Goal: Information Seeking & Learning: Learn about a topic

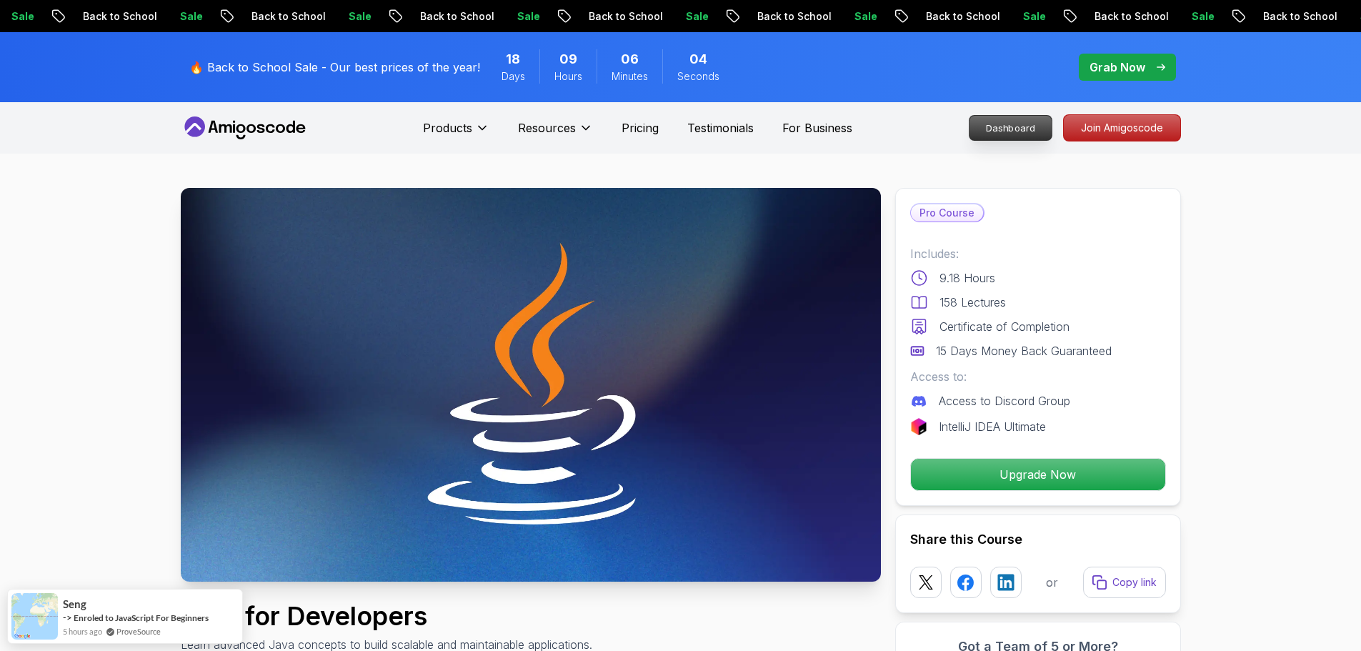
click at [1022, 124] on p "Dashboard" at bounding box center [1010, 128] width 82 height 24
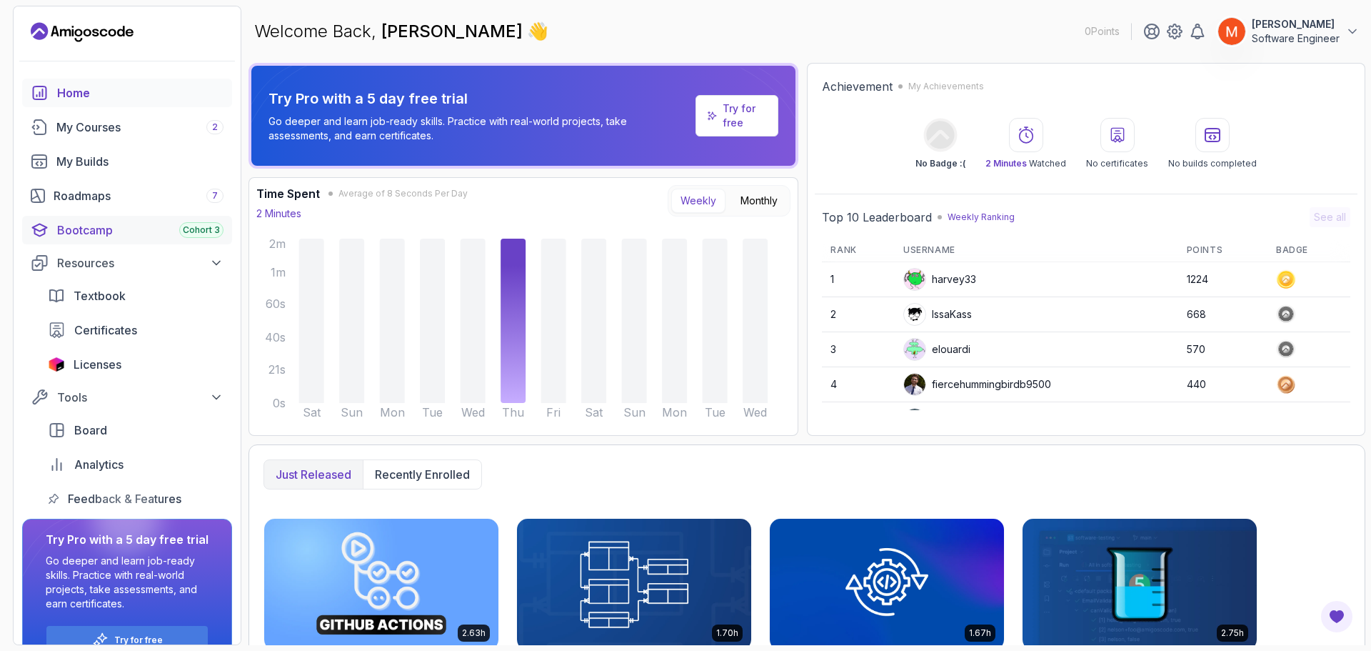
click at [146, 218] on link "Bootcamp Cohort 3" at bounding box center [127, 230] width 210 height 29
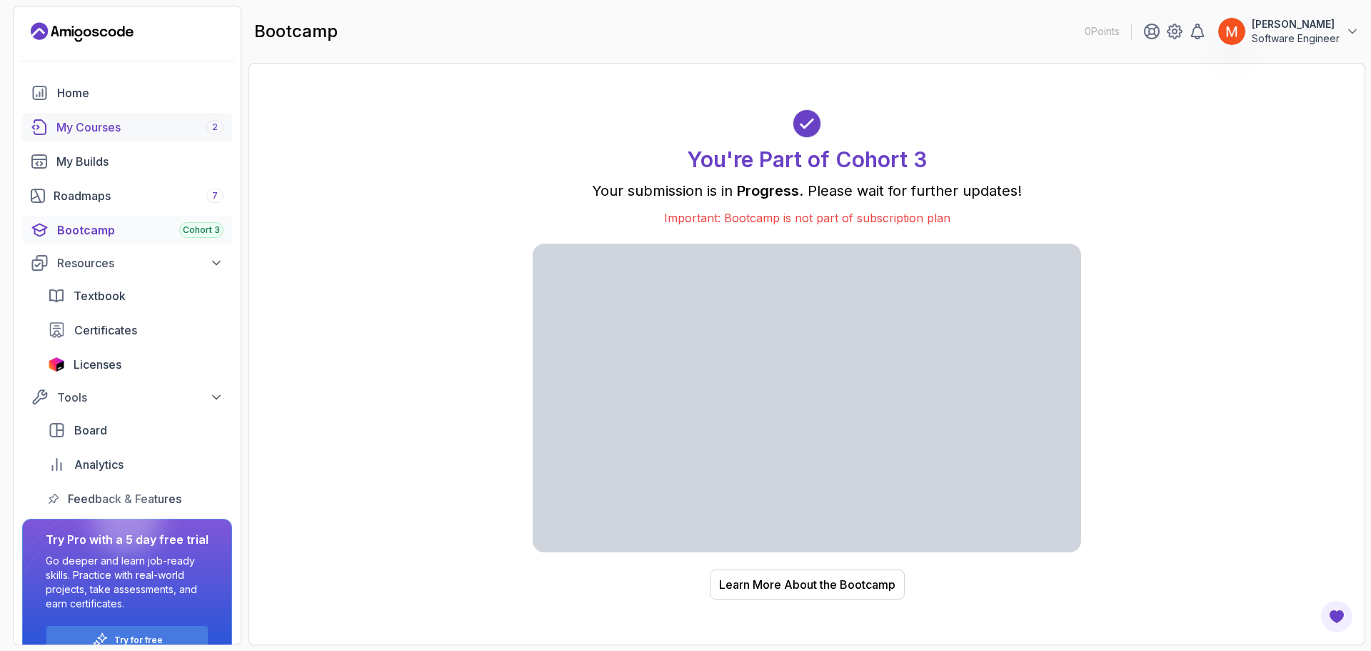
click at [127, 128] on div "My Courses 2" at bounding box center [139, 127] width 167 height 17
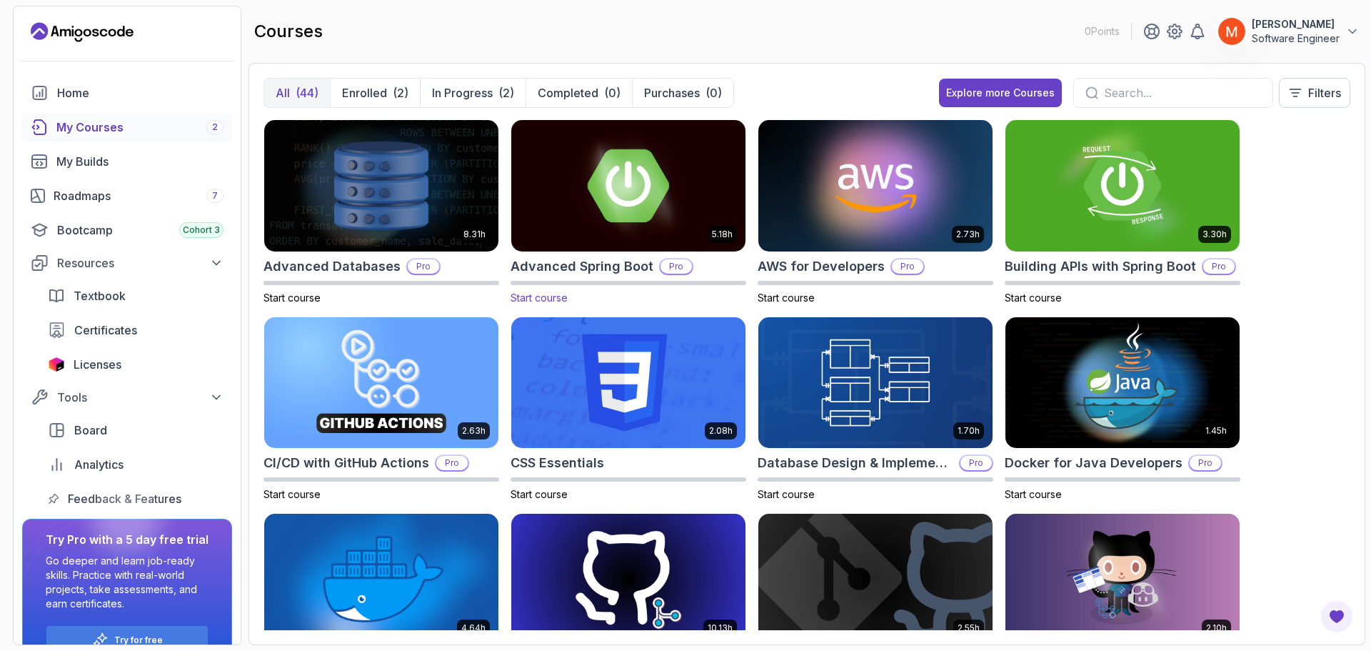
click at [626, 221] on img at bounding box center [629, 185] width 246 height 138
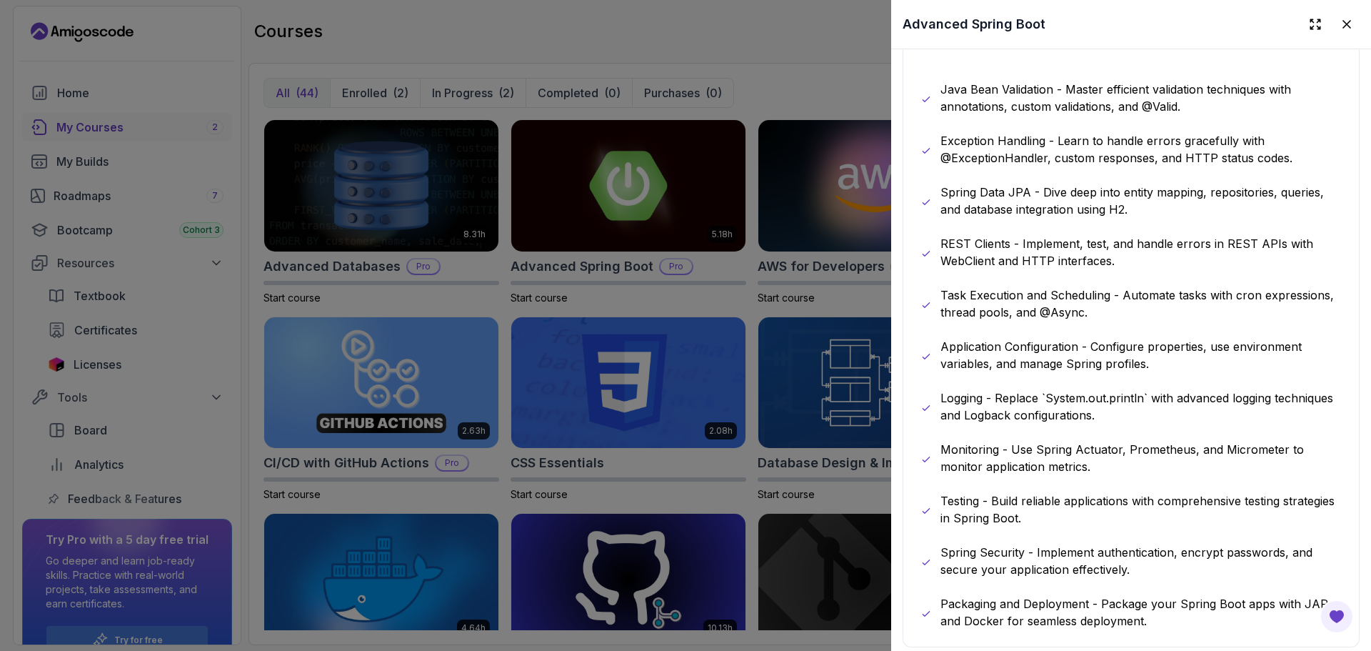
scroll to position [1286, 0]
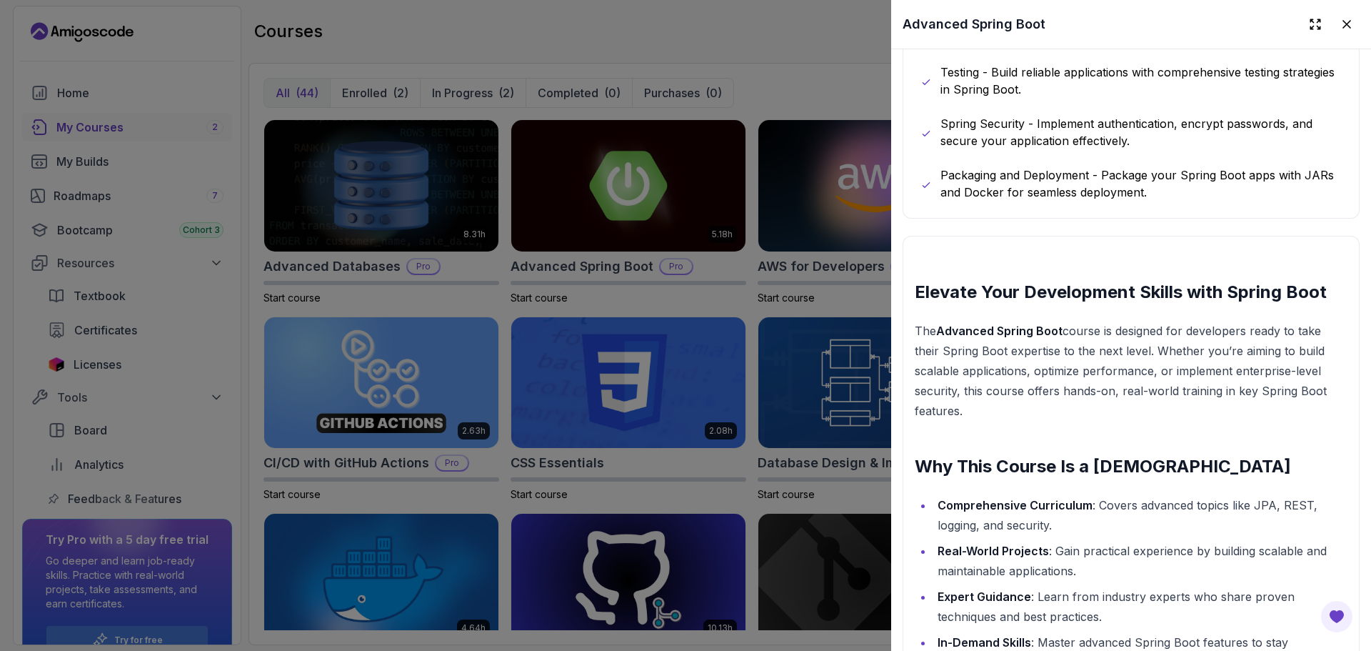
click at [1154, 350] on p "The Advanced Spring Boot course is designed for developers ready to take their …" at bounding box center [1131, 371] width 433 height 100
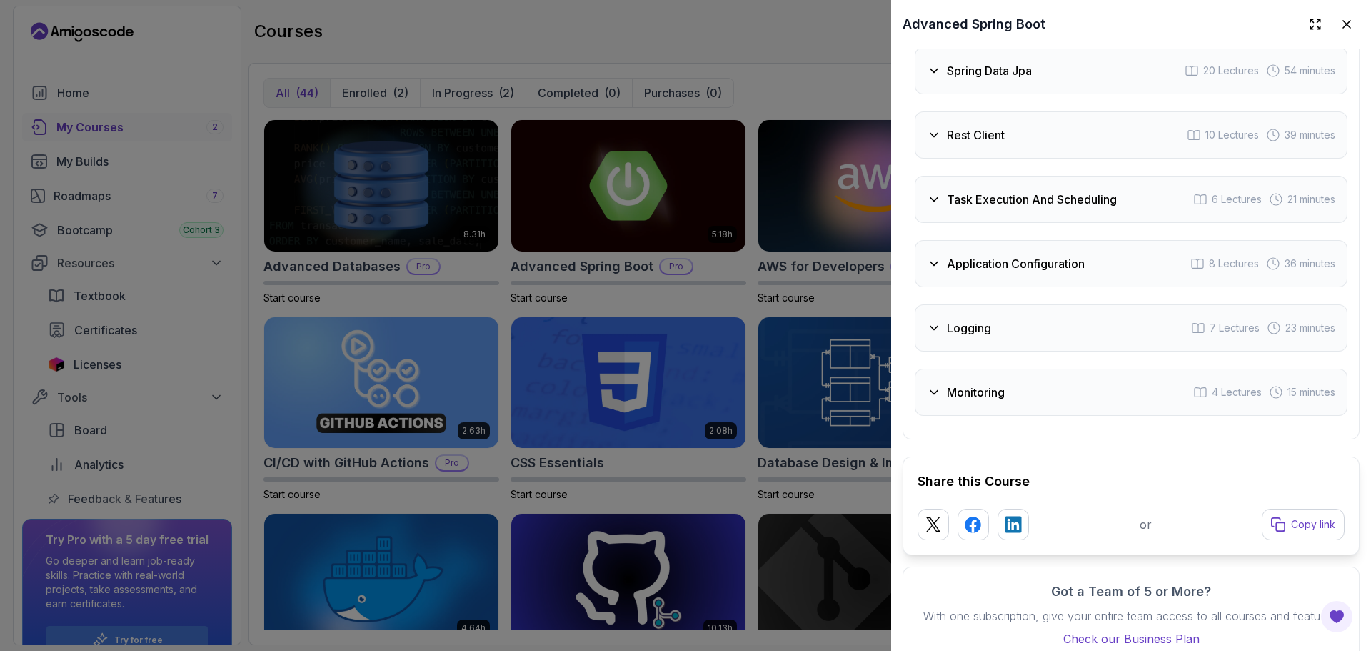
scroll to position [2932, 0]
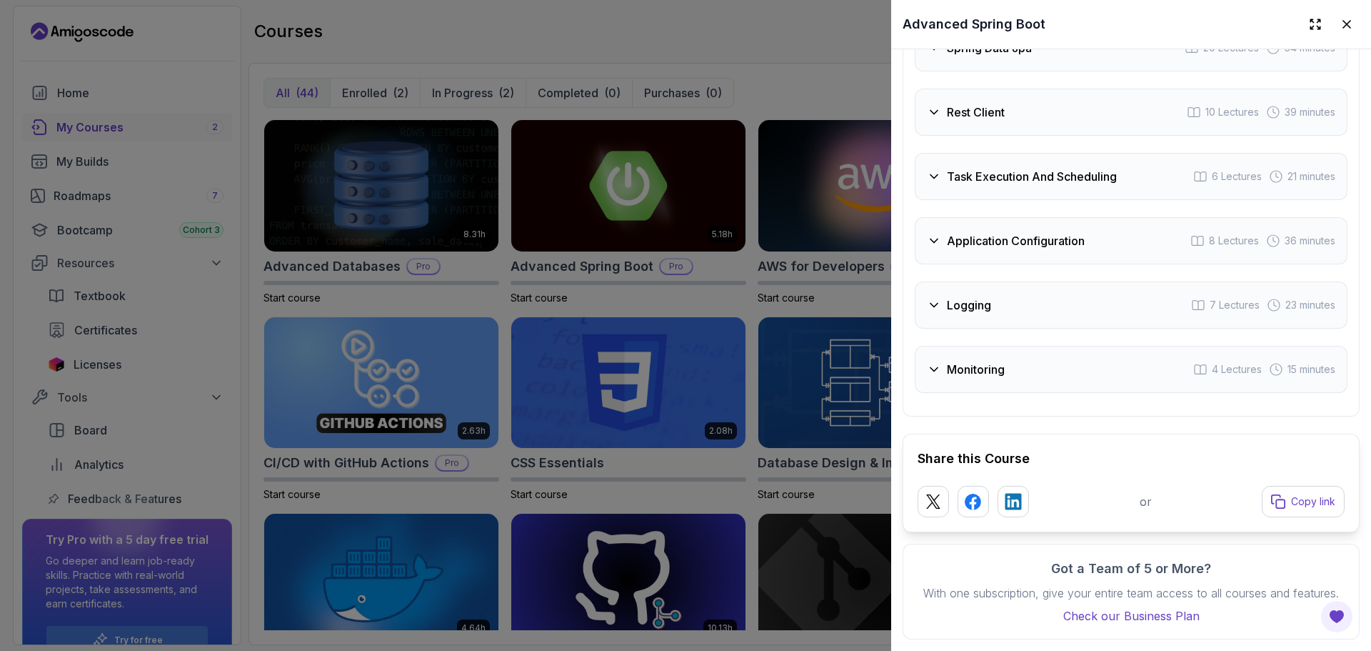
click at [1136, 346] on div "Monitoring 4 Lectures 15 minutes" at bounding box center [1131, 369] width 433 height 47
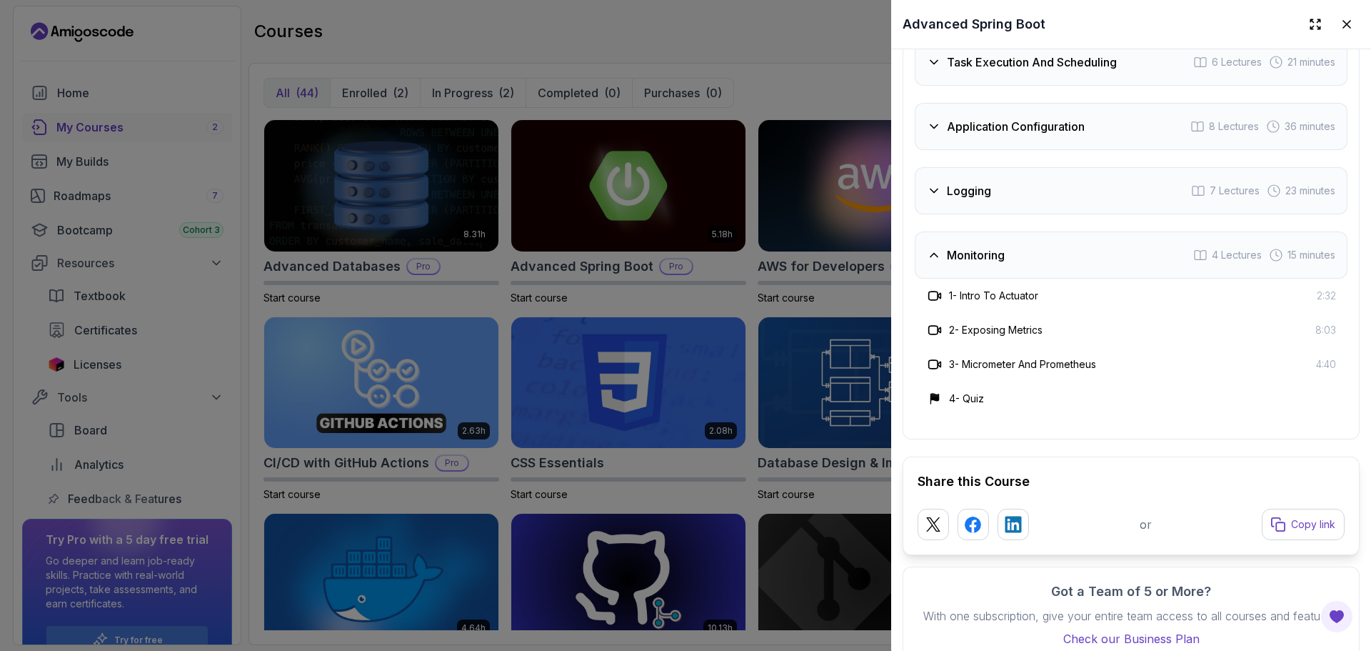
scroll to position [2829, 0]
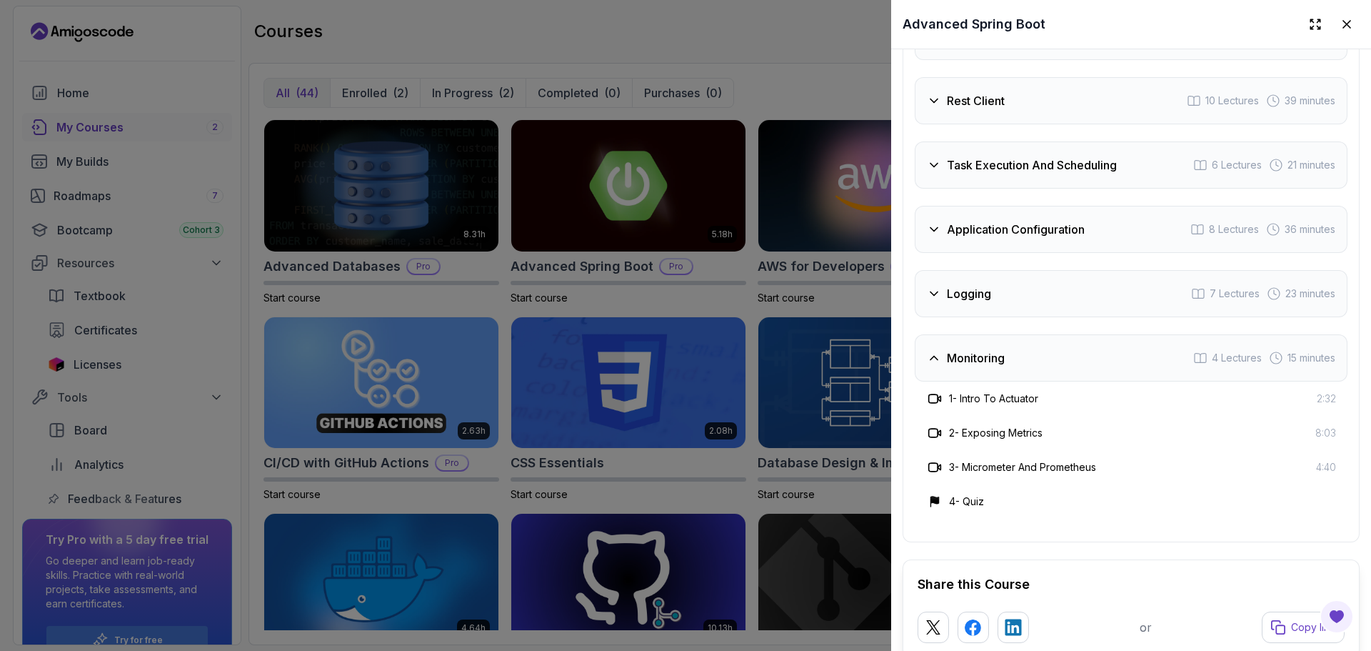
click at [1144, 306] on div "Logging 7 Lectures 23 minutes" at bounding box center [1131, 293] width 433 height 47
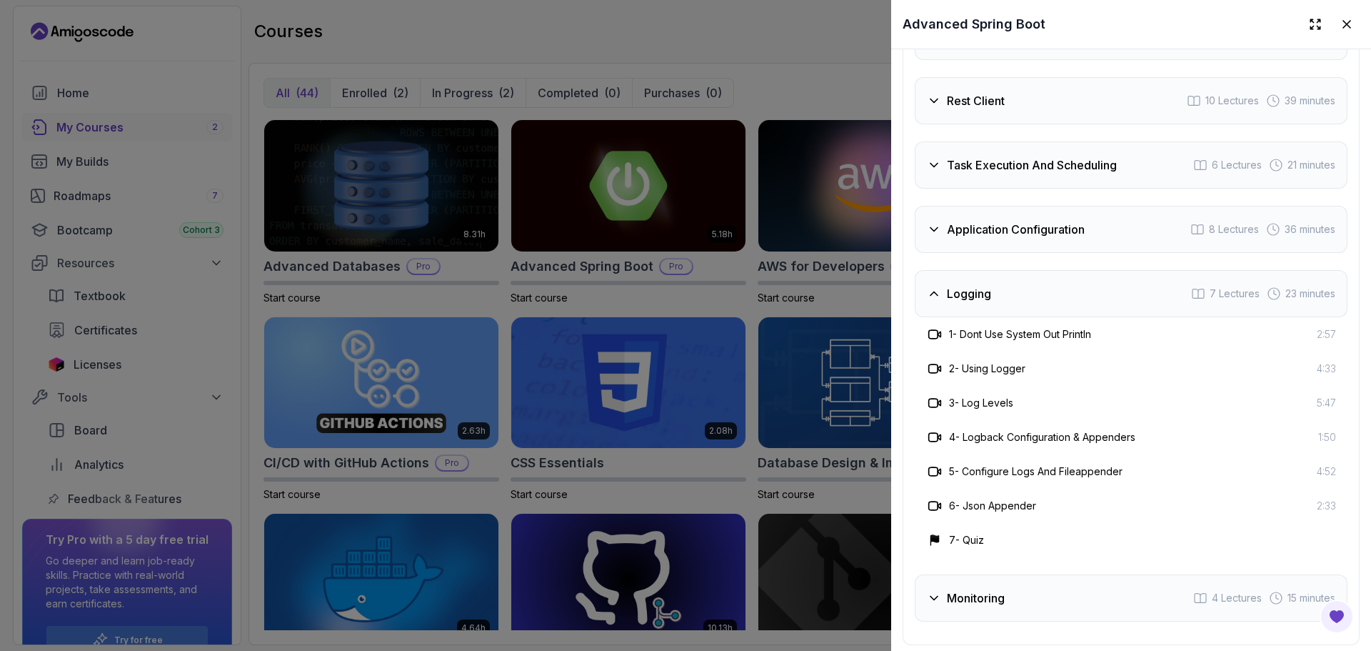
click at [1140, 220] on div "Application Configuration 8 Lectures 36 minutes" at bounding box center [1131, 229] width 433 height 47
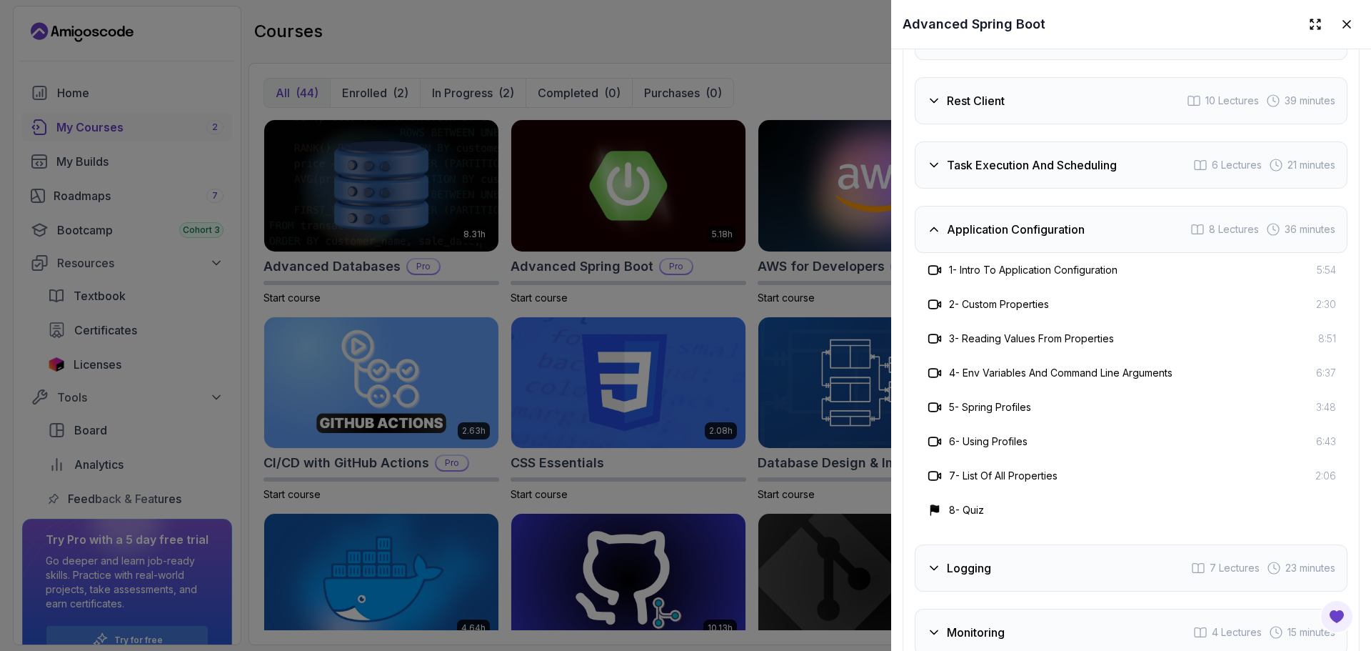
click at [1116, 164] on h3 "Task Execution And Scheduling" at bounding box center [1032, 164] width 170 height 17
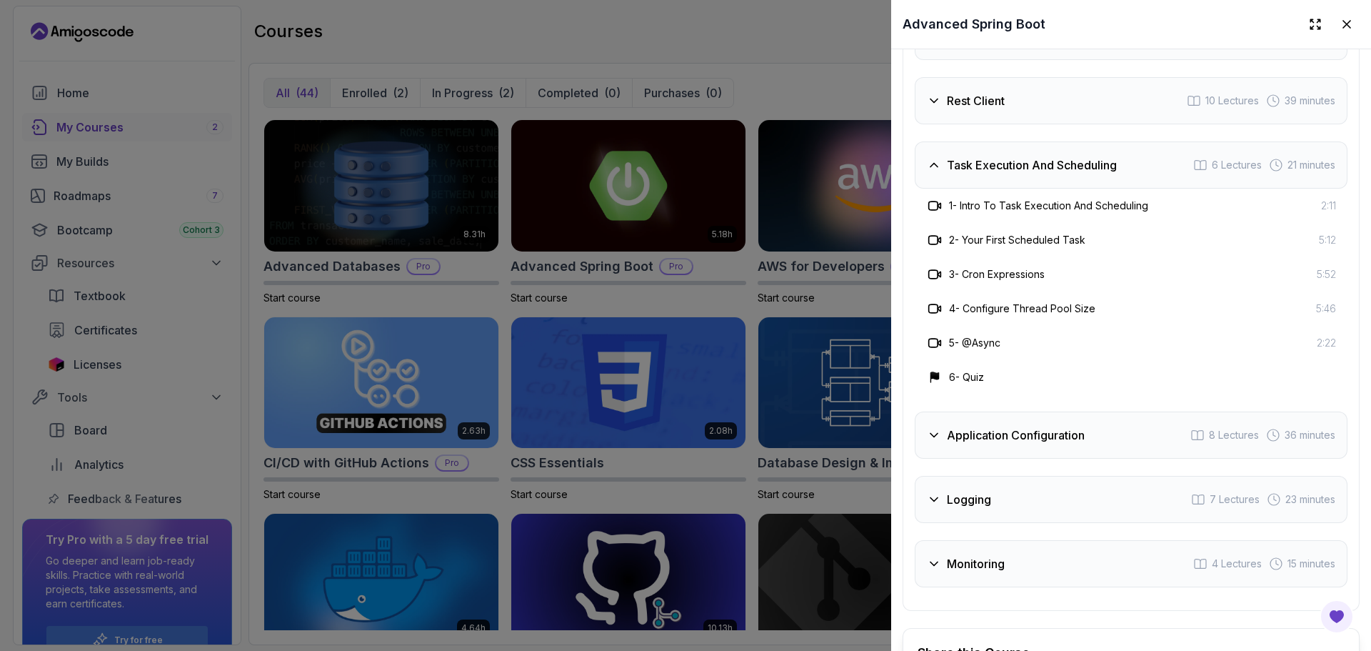
click at [1092, 97] on div "Rest Client 10 Lectures 39 minutes" at bounding box center [1131, 100] width 433 height 47
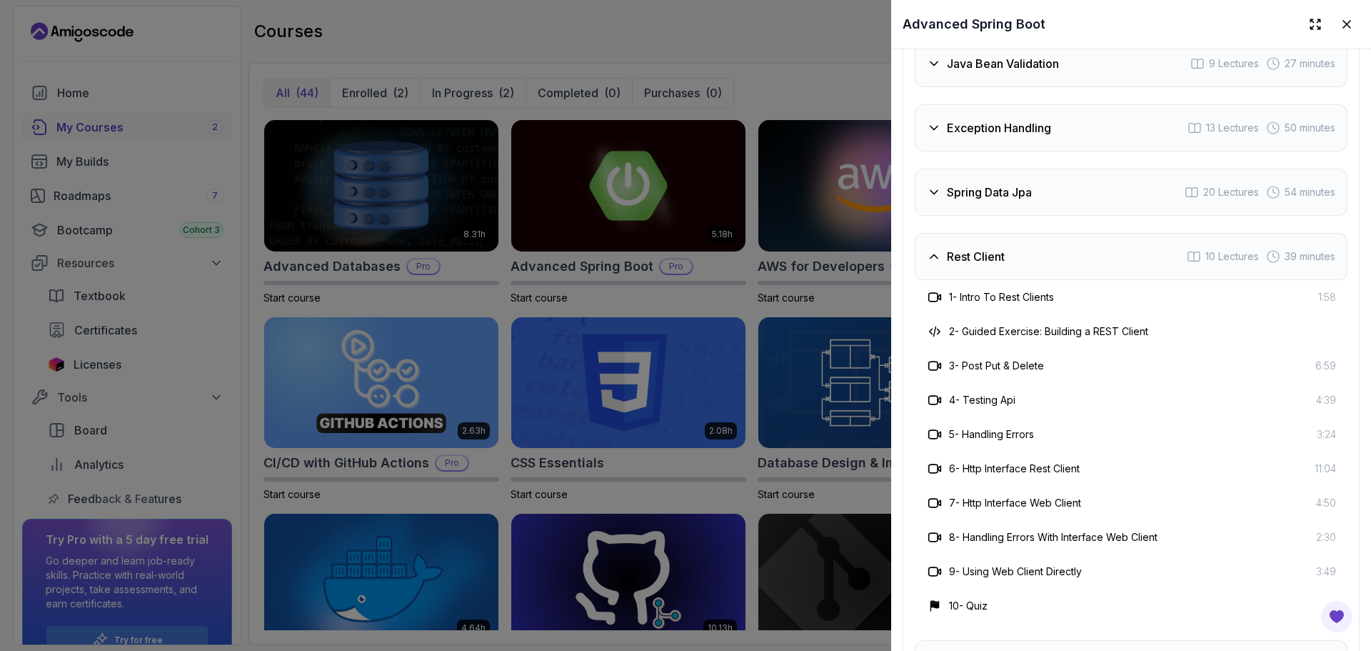
scroll to position [2615, 0]
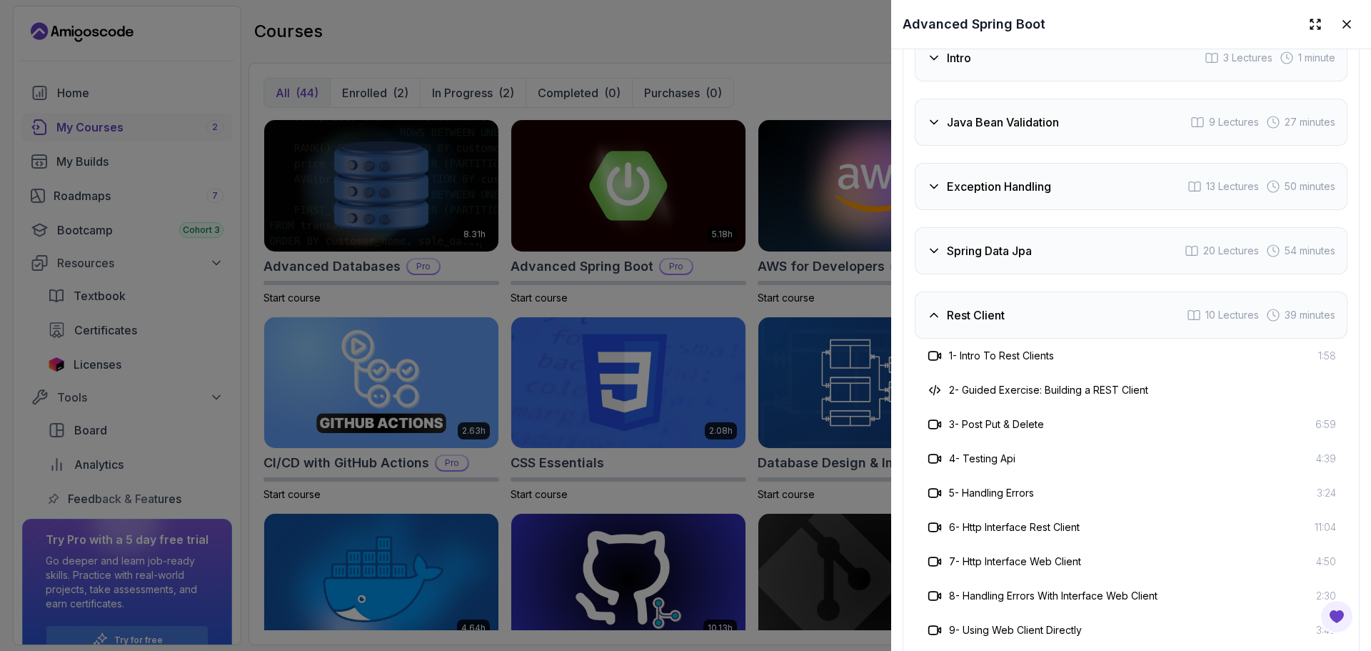
click at [1081, 227] on div "Spring Data Jpa 20 Lectures 54 minutes" at bounding box center [1131, 250] width 433 height 47
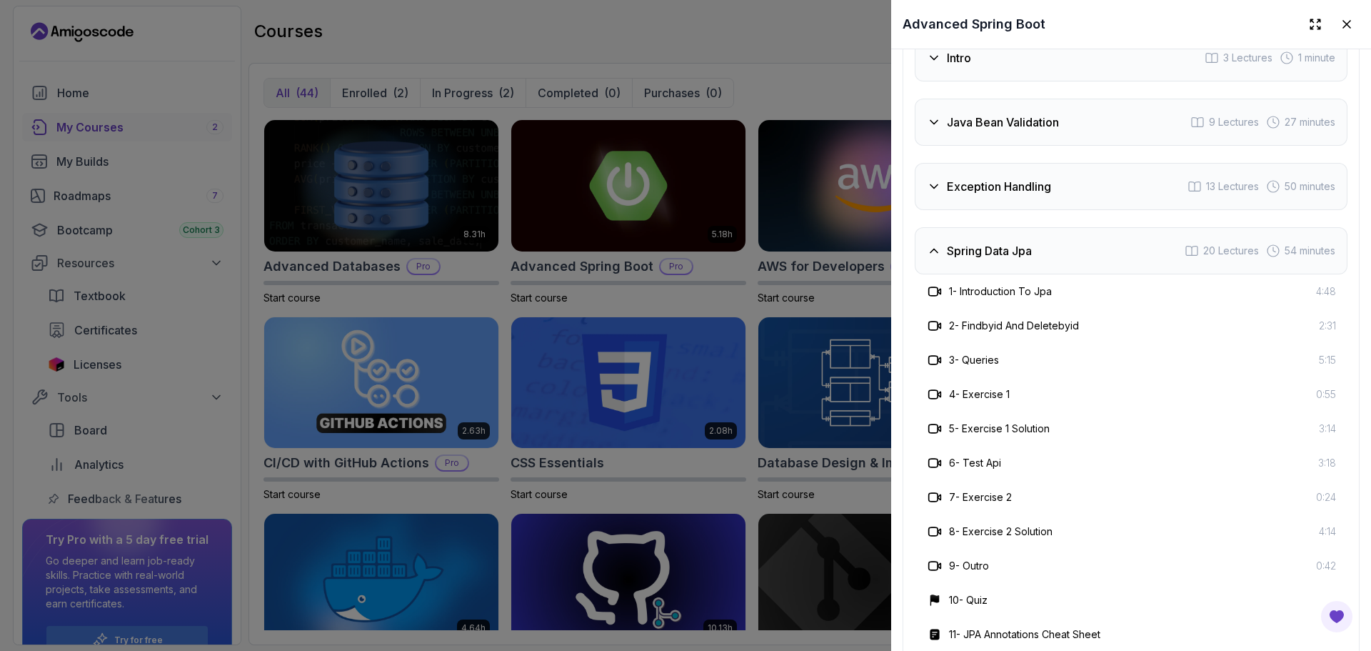
click at [1081, 188] on div "Exception Handling 13 Lectures 50 minutes" at bounding box center [1131, 186] width 433 height 47
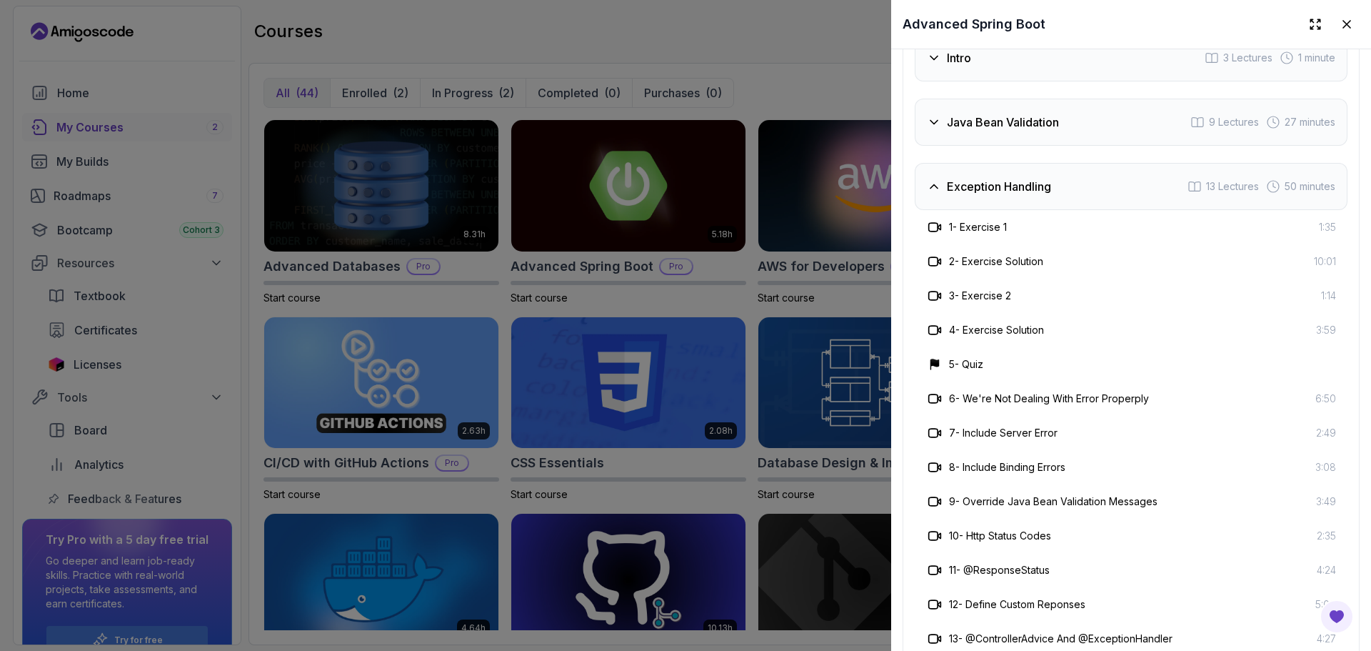
drag, startPoint x: 1071, startPoint y: 113, endPoint x: 1069, endPoint y: 122, distance: 9.5
click at [1069, 113] on div "Java Bean Validation 9 Lectures 27 minutes" at bounding box center [1131, 122] width 433 height 47
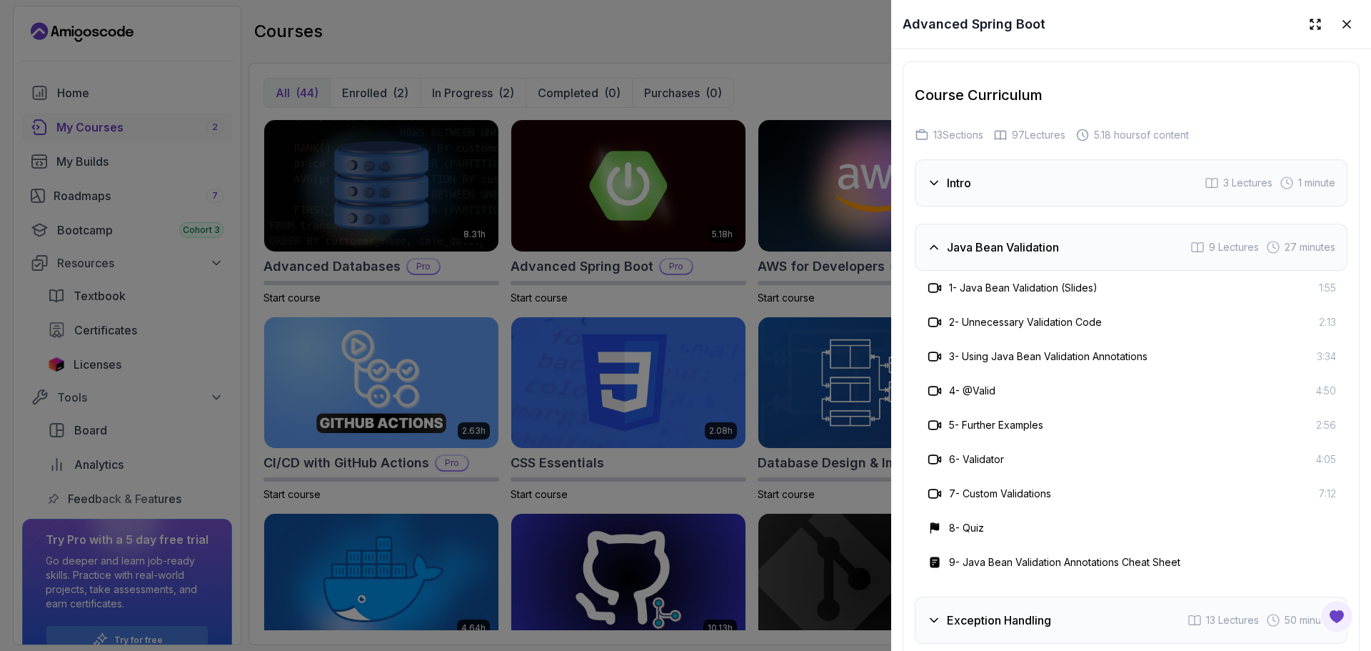
scroll to position [2472, 0]
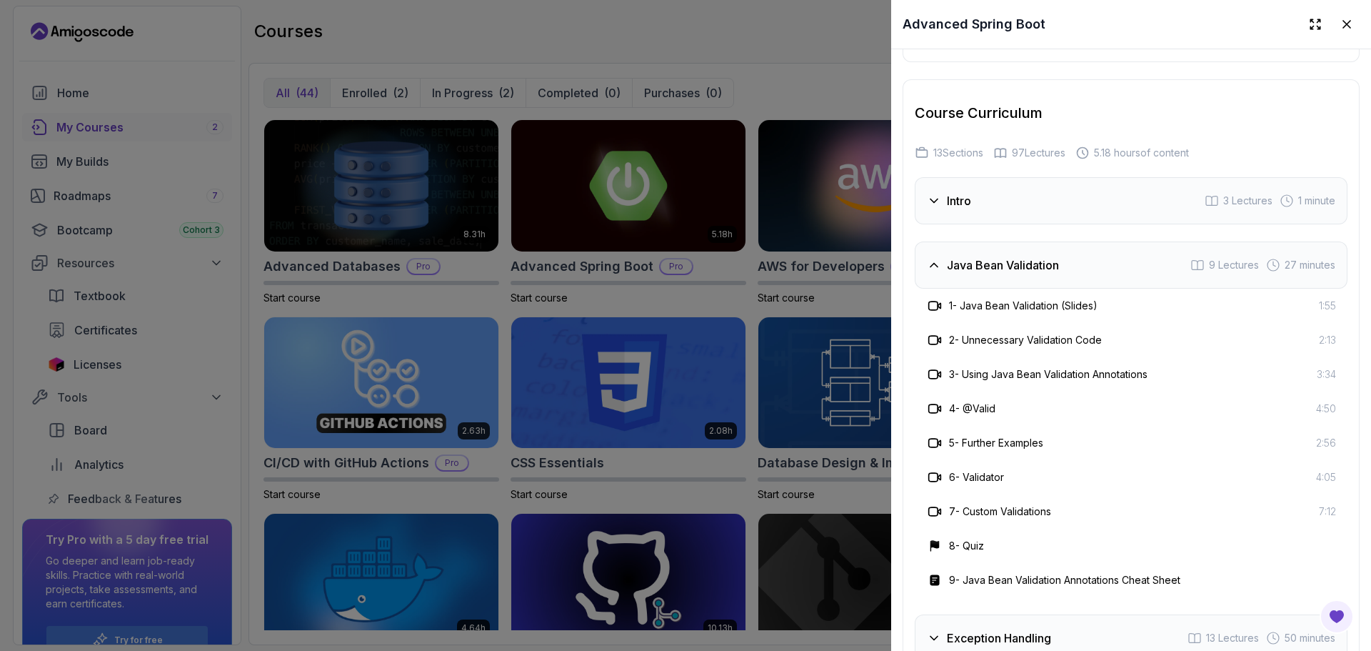
click at [1043, 209] on div "Intro 3 Lectures 1 minute" at bounding box center [1131, 200] width 433 height 47
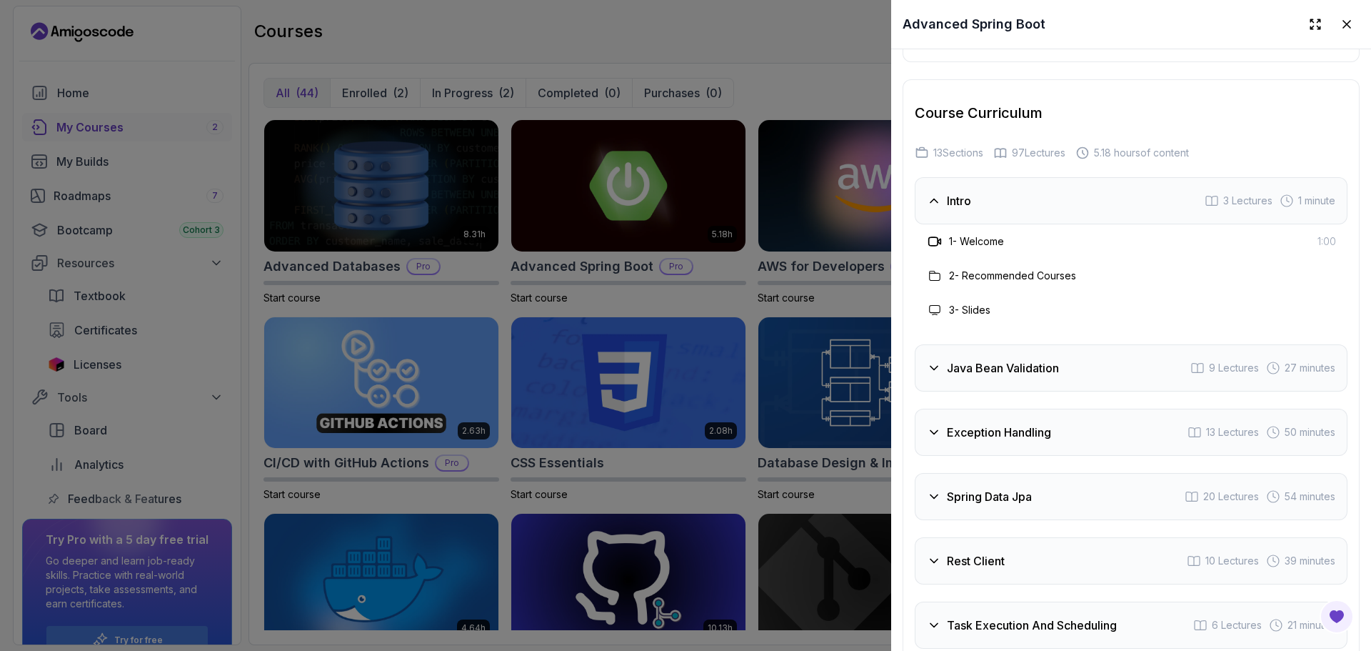
click at [1046, 209] on div "Intro 3 Lectures 1 minute" at bounding box center [1131, 200] width 433 height 47
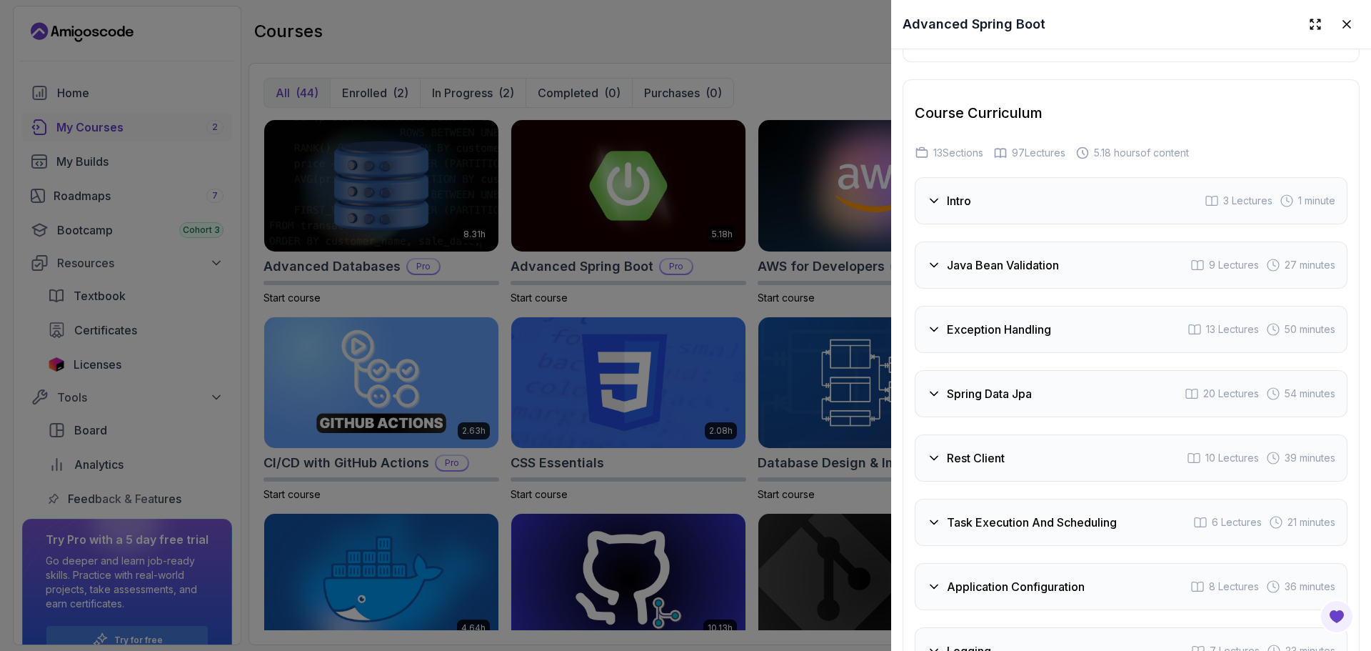
click at [1063, 246] on div "Java Bean Validation 9 Lectures 27 minutes" at bounding box center [1131, 264] width 433 height 47
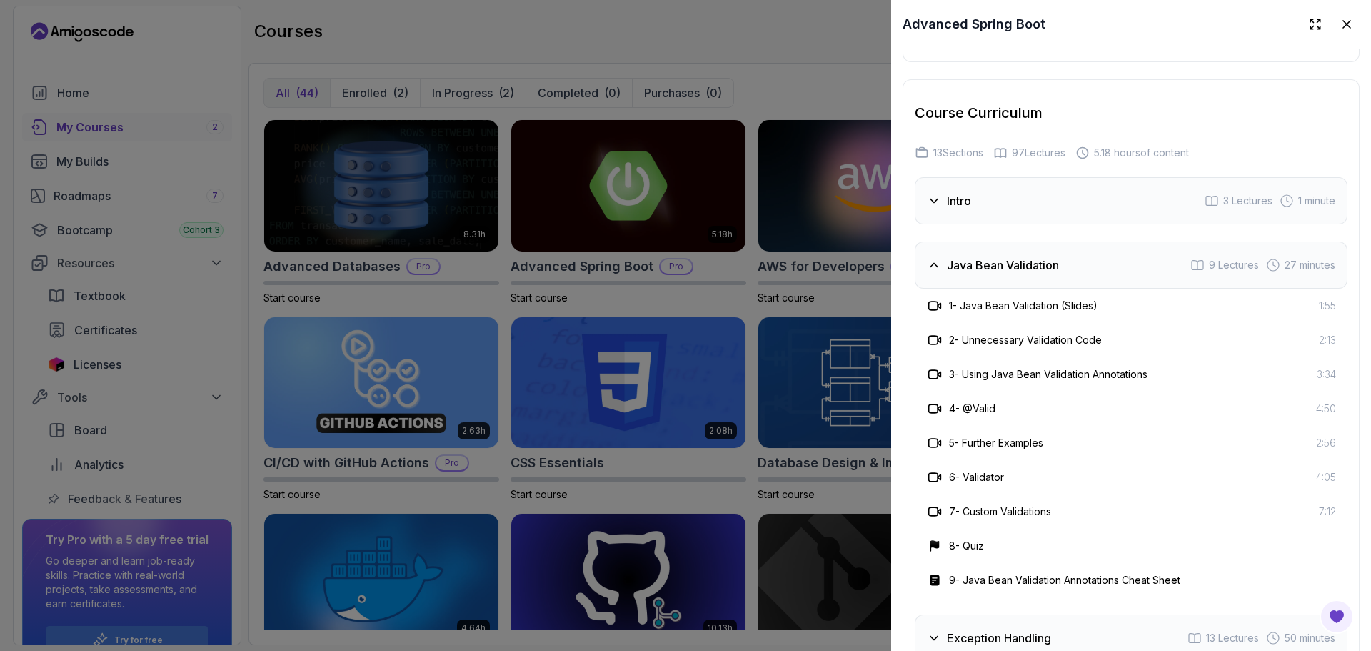
click at [1063, 246] on div "Java Bean Validation 9 Lectures 27 minutes" at bounding box center [1131, 264] width 433 height 47
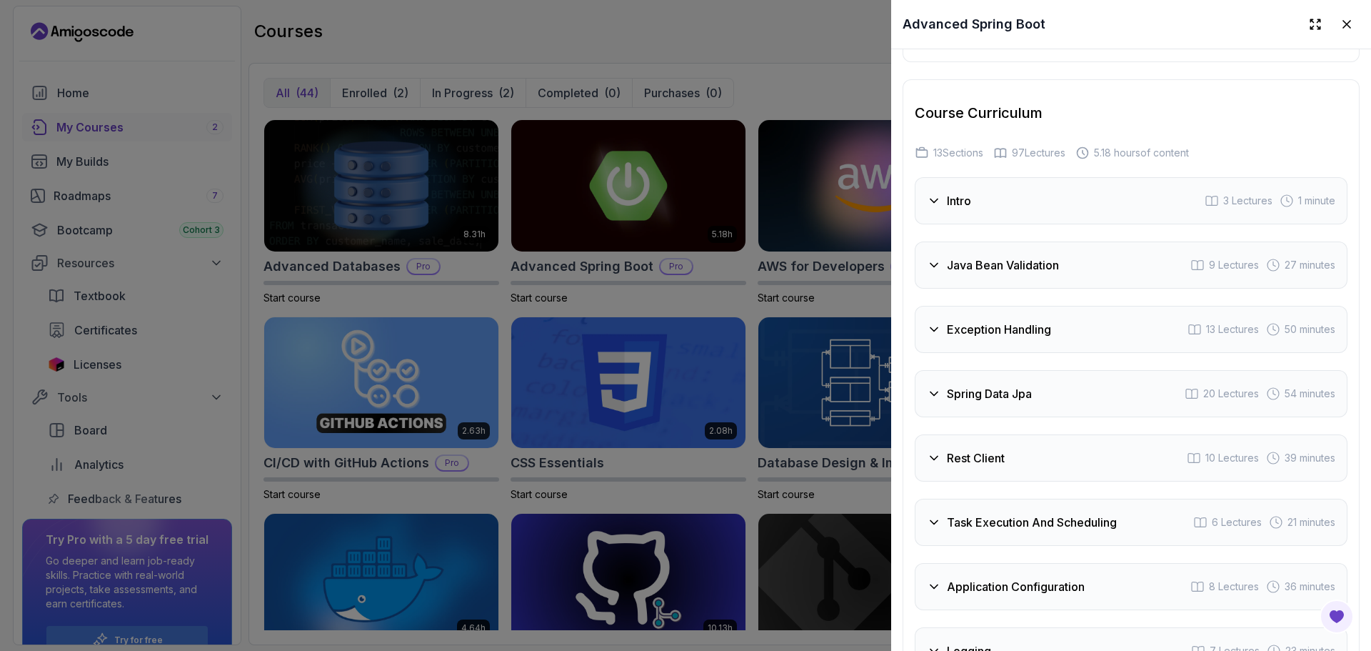
click at [1093, 340] on div "Exception Handling 13 Lectures 50 minutes" at bounding box center [1131, 329] width 433 height 47
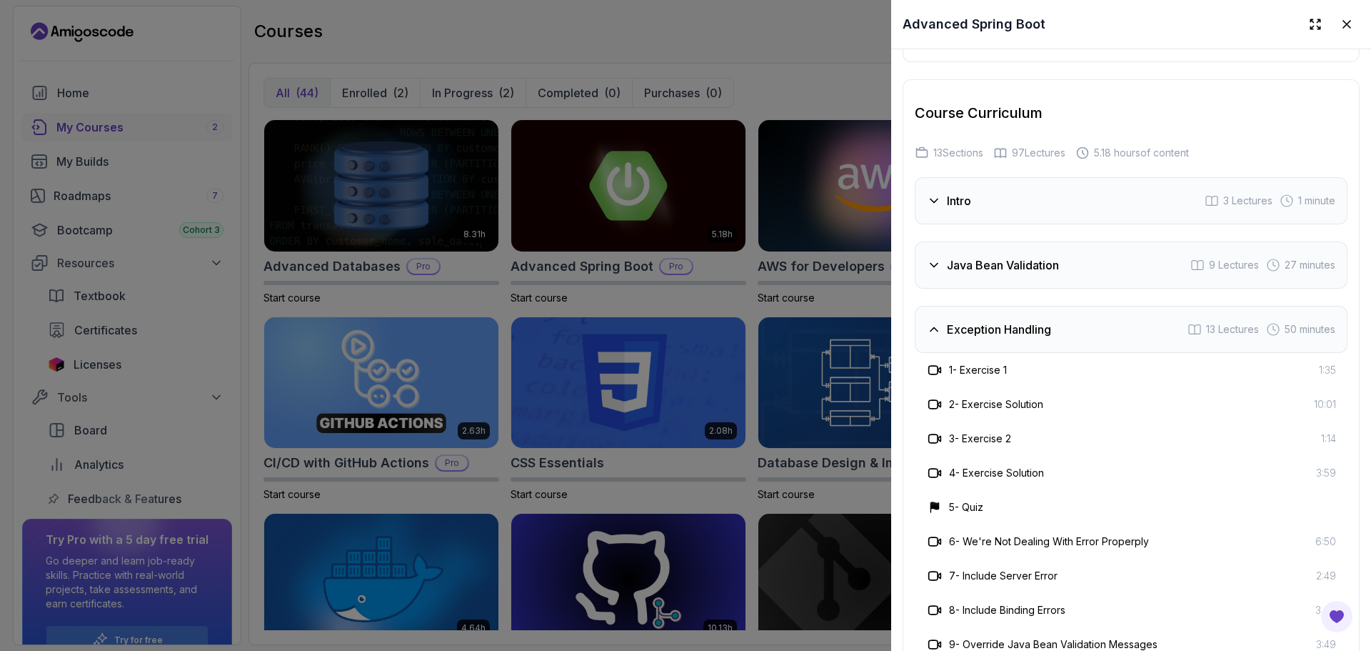
click at [1094, 340] on div "Exception Handling 13 Lectures 50 minutes" at bounding box center [1131, 329] width 433 height 47
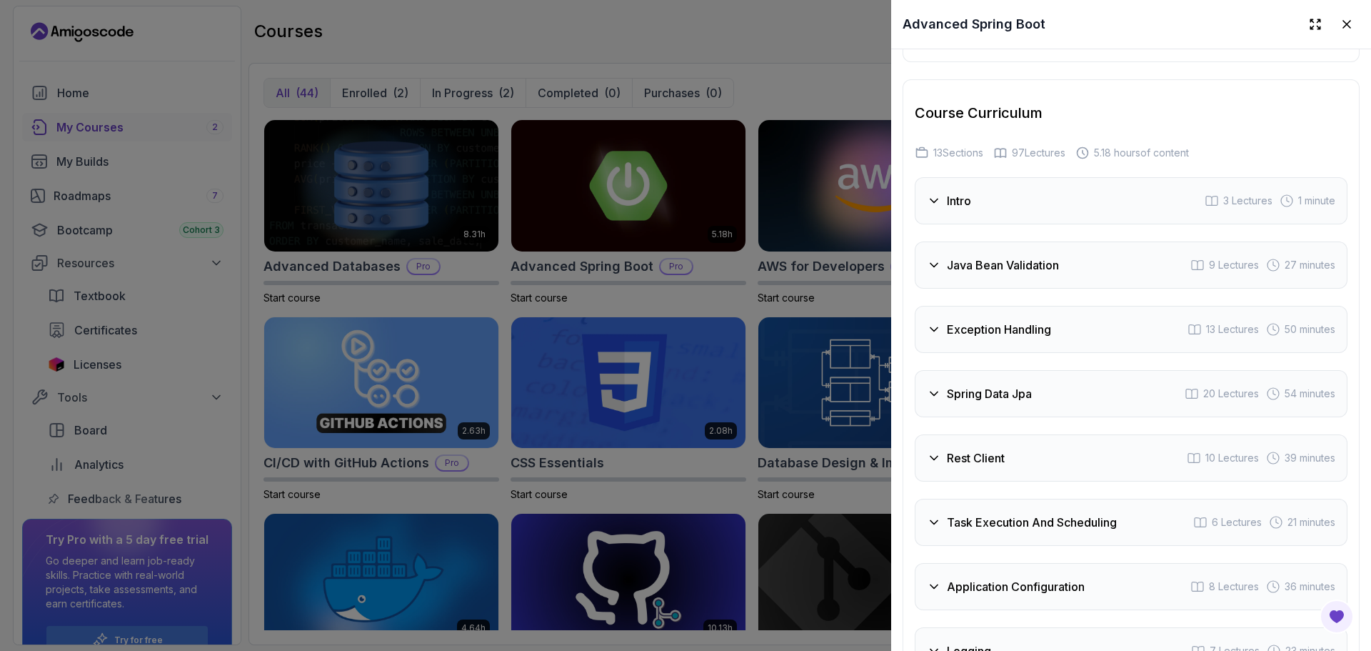
click at [1087, 392] on div "Spring Data Jpa 20 Lectures 54 minutes" at bounding box center [1131, 393] width 433 height 47
click at [1087, 394] on div "Spring Data Jpa 20 Lectures 54 minutes" at bounding box center [1131, 393] width 433 height 47
click at [1082, 457] on div "Rest Client 10 Lectures 39 minutes" at bounding box center [1131, 457] width 433 height 47
click at [1081, 457] on div "Rest Client 10 Lectures 39 minutes" at bounding box center [1131, 457] width 433 height 47
click at [1078, 521] on h3 "Task Execution And Scheduling" at bounding box center [1032, 522] width 170 height 17
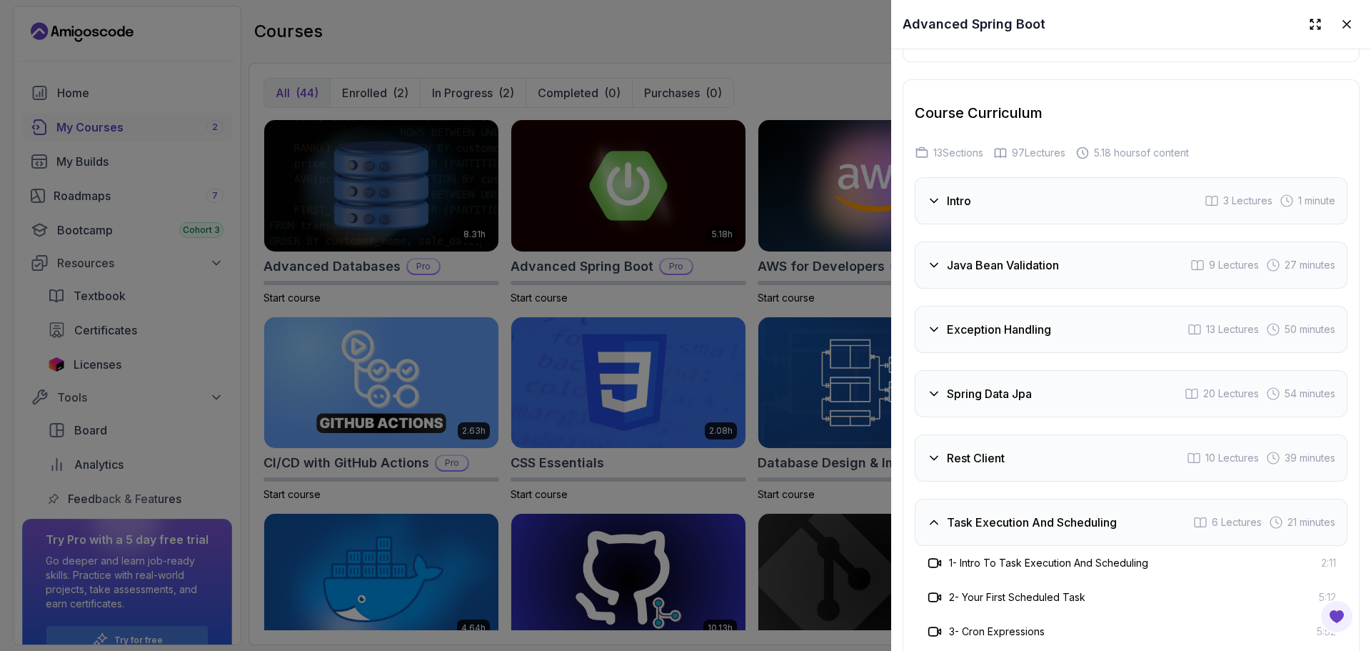
click at [1077, 523] on h3 "Task Execution And Scheduling" at bounding box center [1032, 522] width 170 height 17
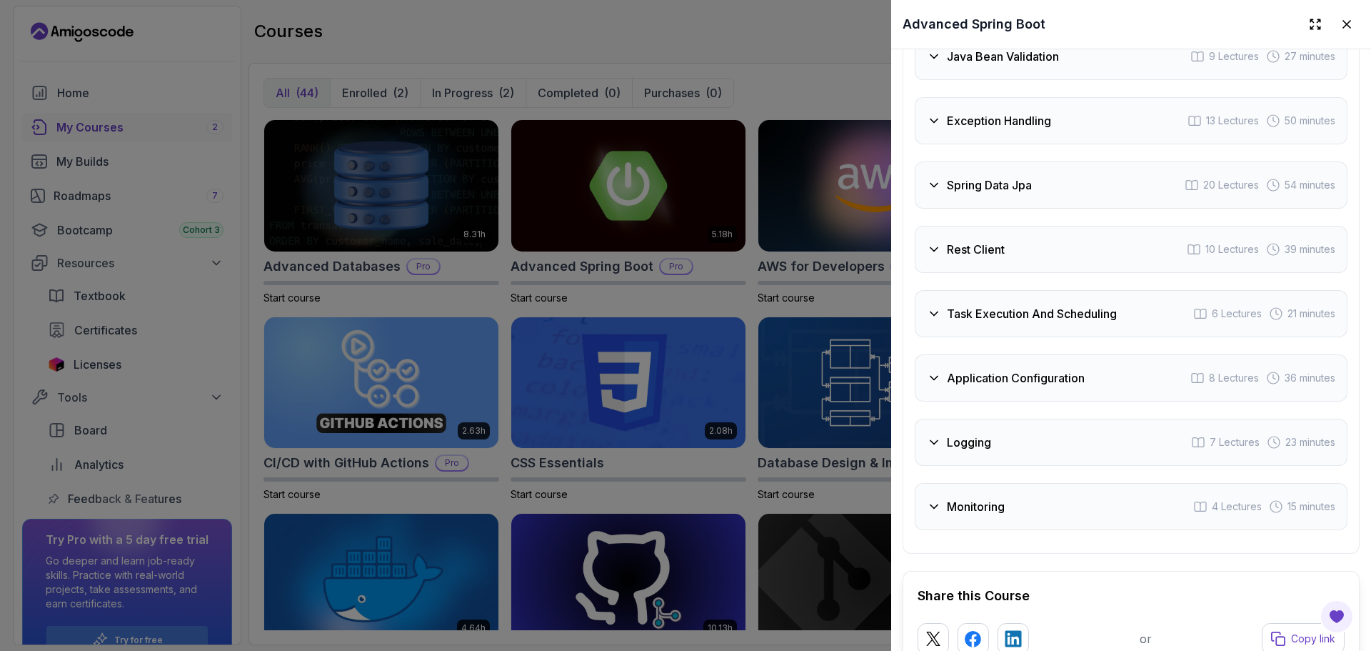
scroll to position [2686, 0]
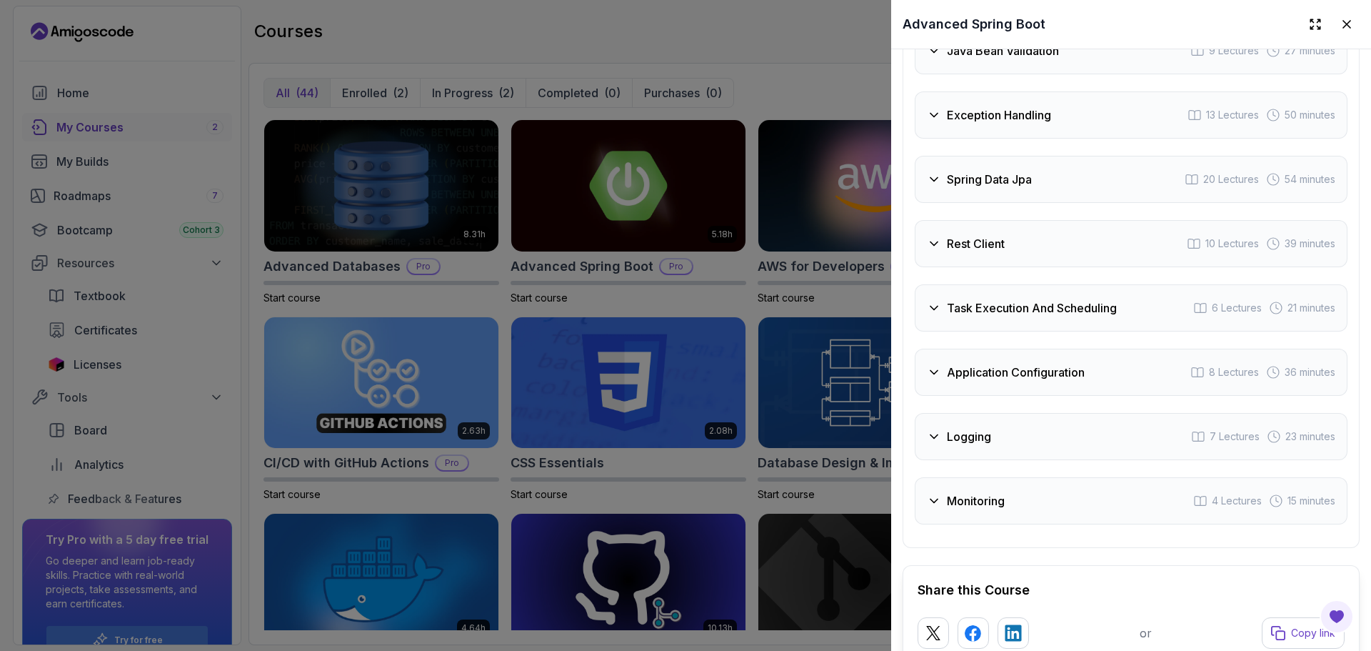
drag, startPoint x: 1024, startPoint y: 495, endPoint x: 1016, endPoint y: 446, distance: 49.9
click at [1024, 496] on div "Monitoring 4 Lectures 15 minutes" at bounding box center [1131, 500] width 433 height 47
click at [1014, 431] on div "Logging 7 Lectures 23 minutes" at bounding box center [1131, 436] width 433 height 47
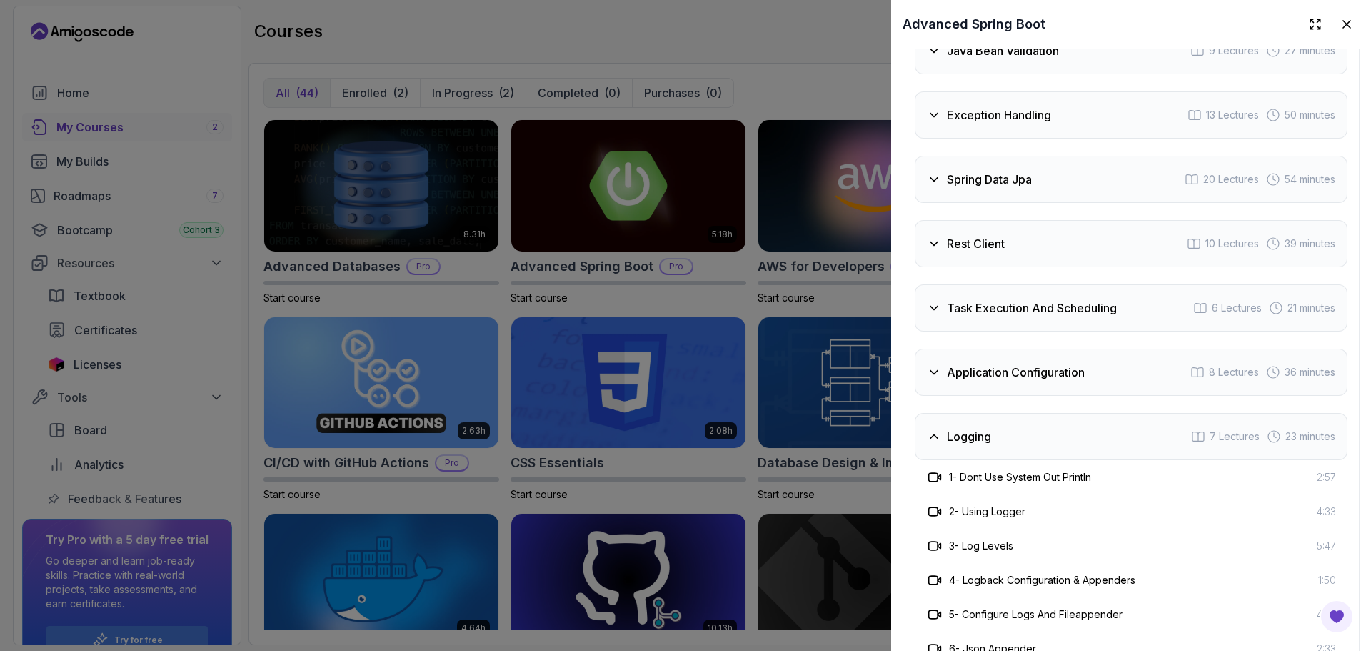
drag, startPoint x: 1003, startPoint y: 357, endPoint x: 1003, endPoint y: 349, distance: 7.9
click at [1003, 356] on div "Application Configuration 8 Lectures 36 minutes" at bounding box center [1131, 372] width 433 height 47
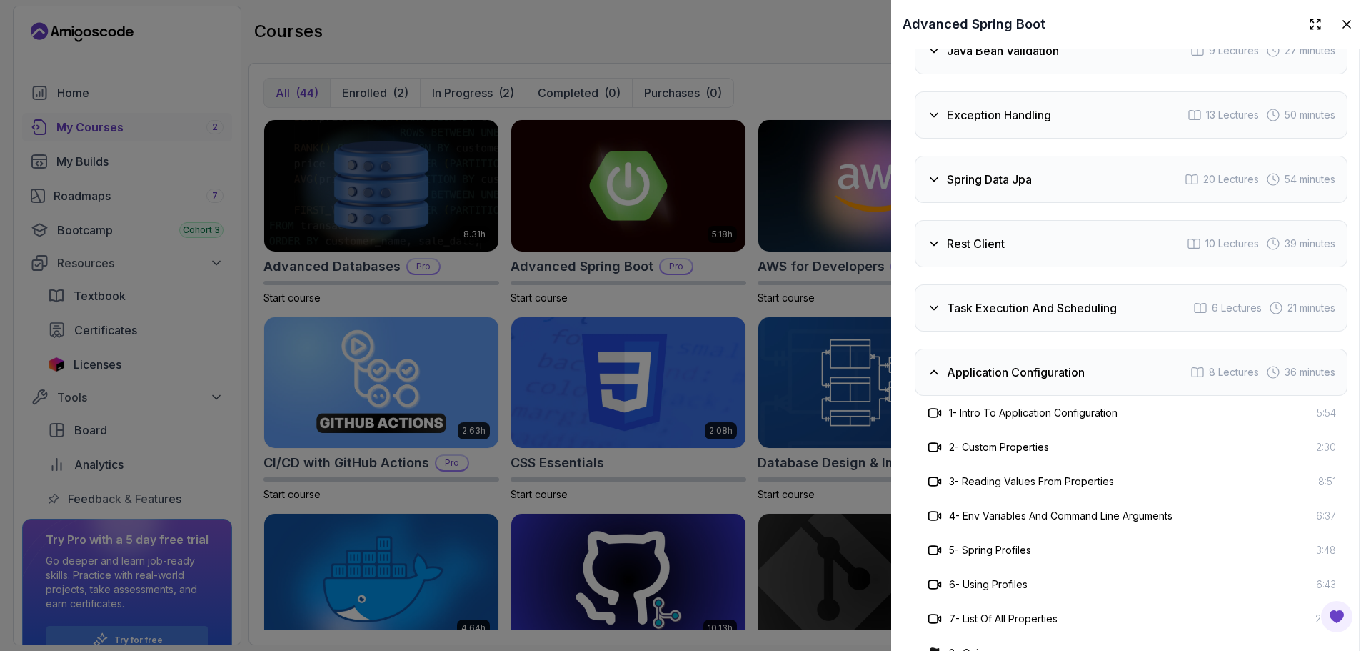
click at [997, 304] on h3 "Task Execution And Scheduling" at bounding box center [1032, 307] width 170 height 17
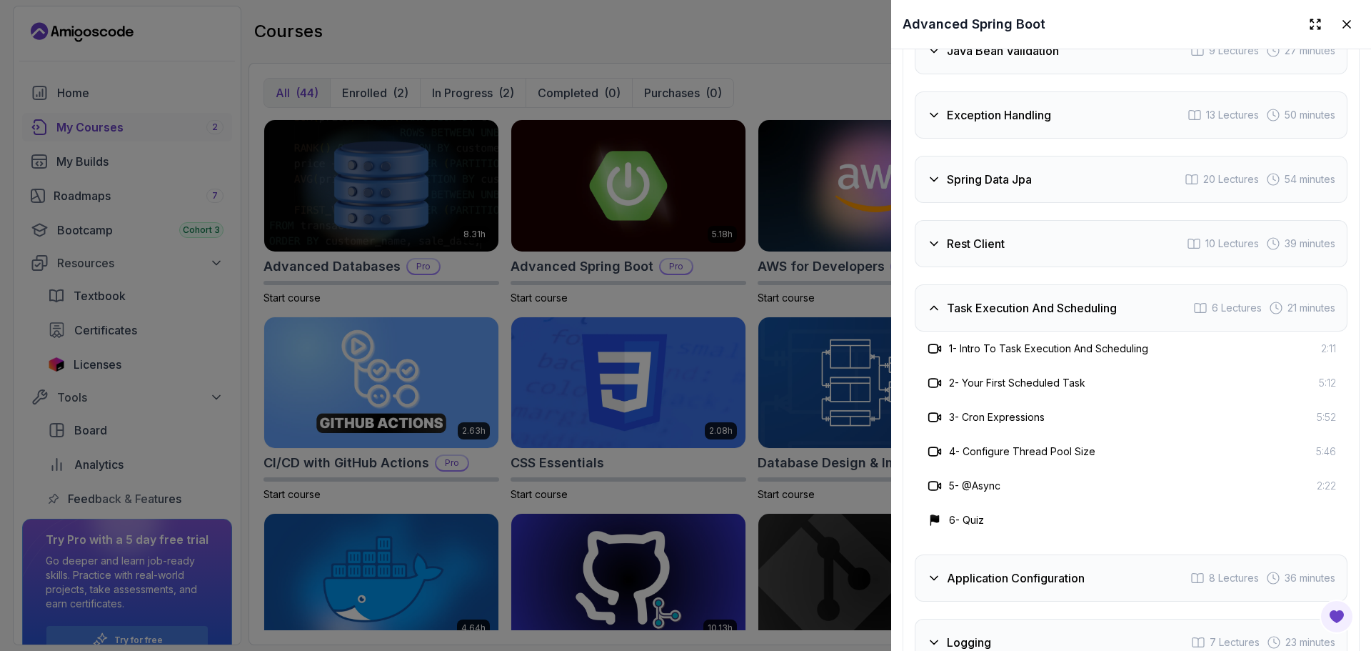
click at [1005, 127] on div "Exception Handling 13 Lectures 50 minutes" at bounding box center [1131, 114] width 433 height 47
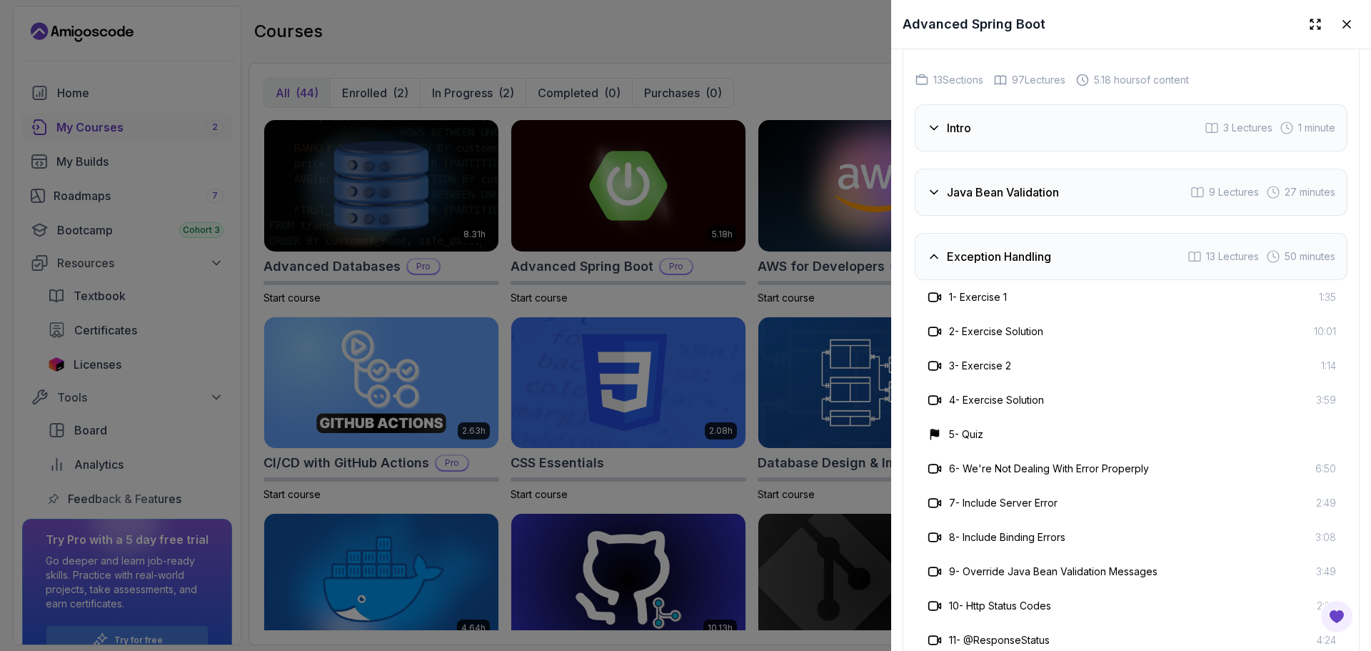
scroll to position [2543, 0]
click at [1000, 159] on div "Intro 3 Lectures 1 minute Java Bean Validation 9 Lectures 27 minutes Exception …" at bounding box center [1131, 609] width 433 height 1007
click at [1000, 137] on div "Intro 3 Lectures 1 minute" at bounding box center [1131, 129] width 433 height 47
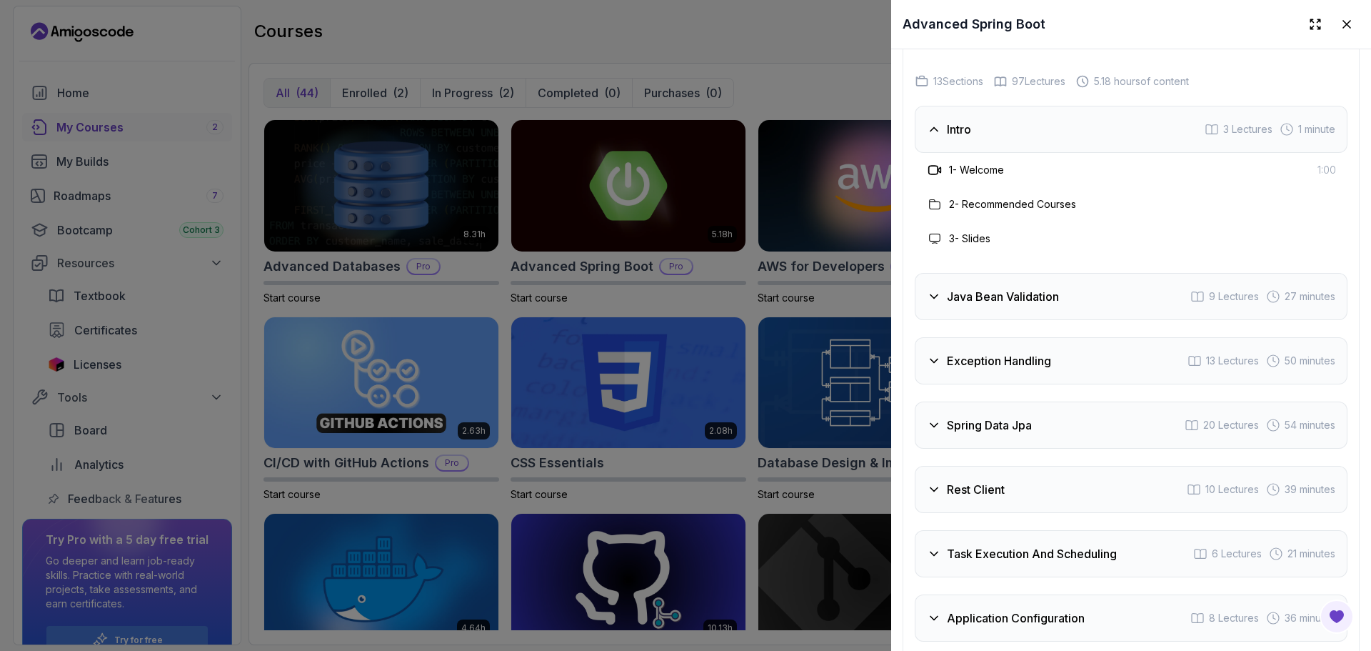
click at [792, 33] on div at bounding box center [685, 325] width 1371 height 651
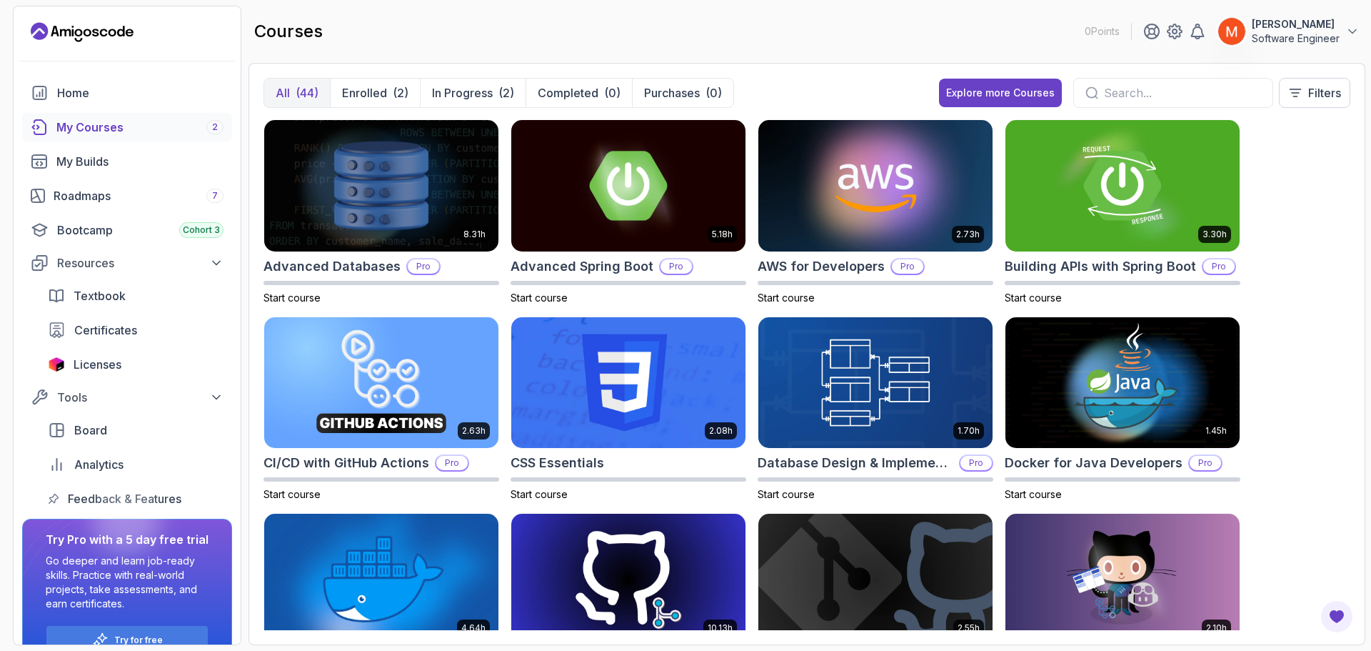
click at [1327, 187] on div "8.31h Advanced Databases Pro Start course 5.18h Advanced Spring Boot Pro Start …" at bounding box center [807, 374] width 1087 height 511
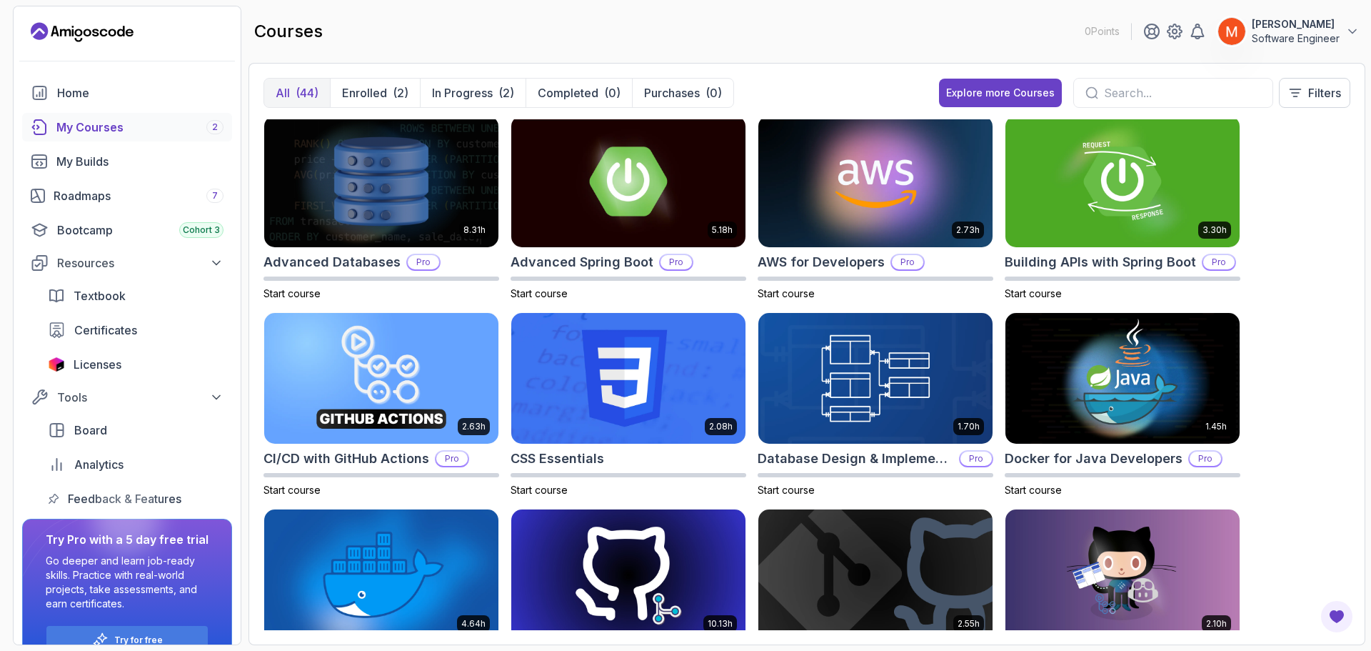
scroll to position [0, 0]
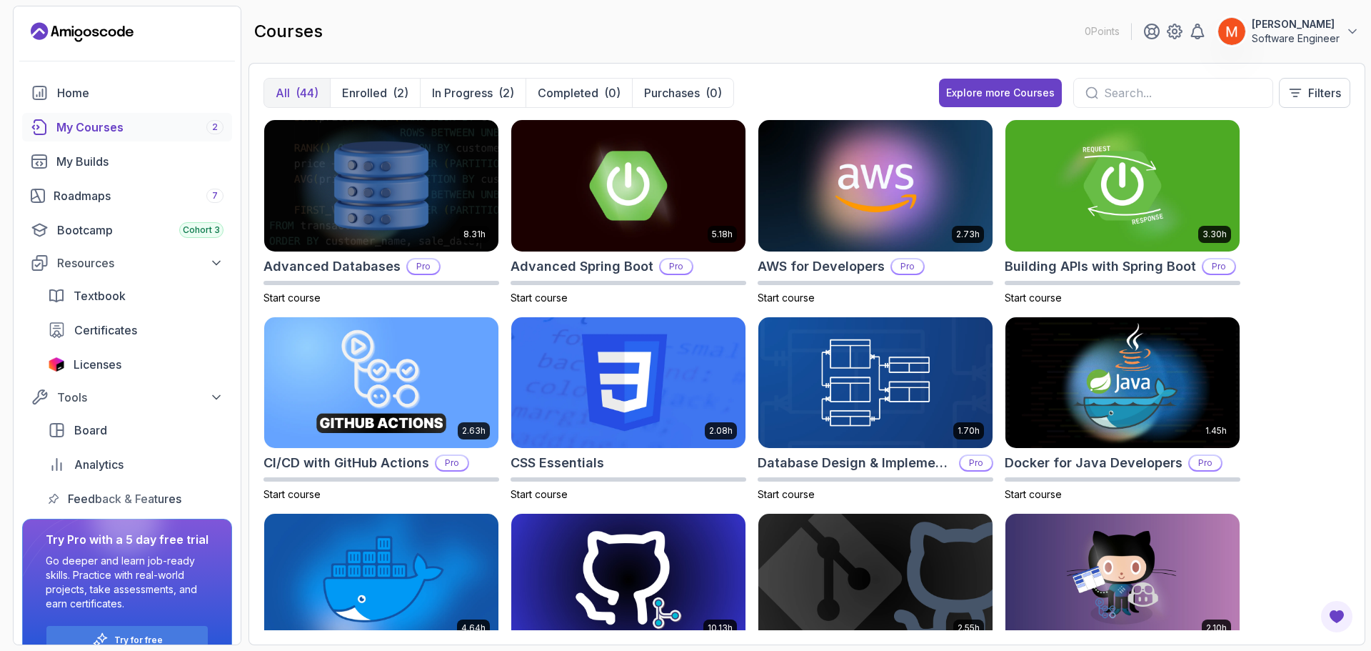
click at [998, 512] on div "8.31h Advanced Databases Pro Start course 5.18h Advanced Spring Boot Pro Start …" at bounding box center [807, 374] width 1087 height 511
click at [1273, 129] on div "8.31h Advanced Databases Pro Start course 5.18h Advanced Spring Boot Pro Start …" at bounding box center [807, 374] width 1087 height 511
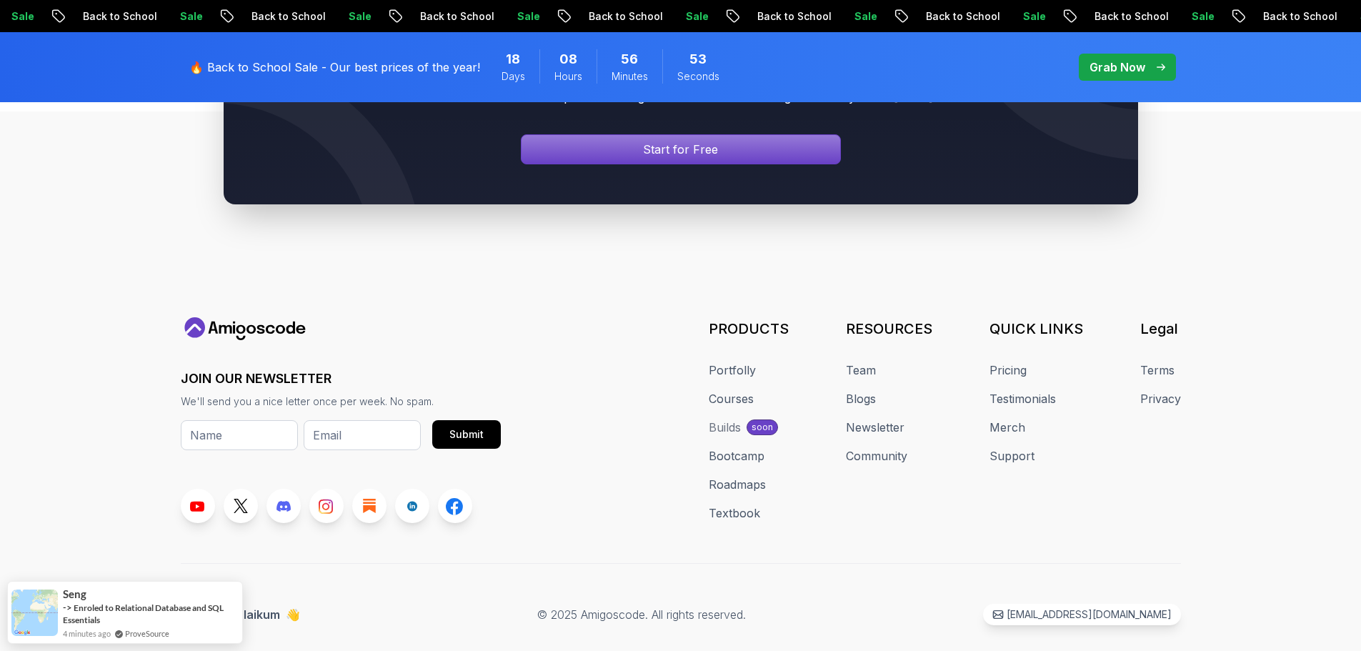
scroll to position [5268, 0]
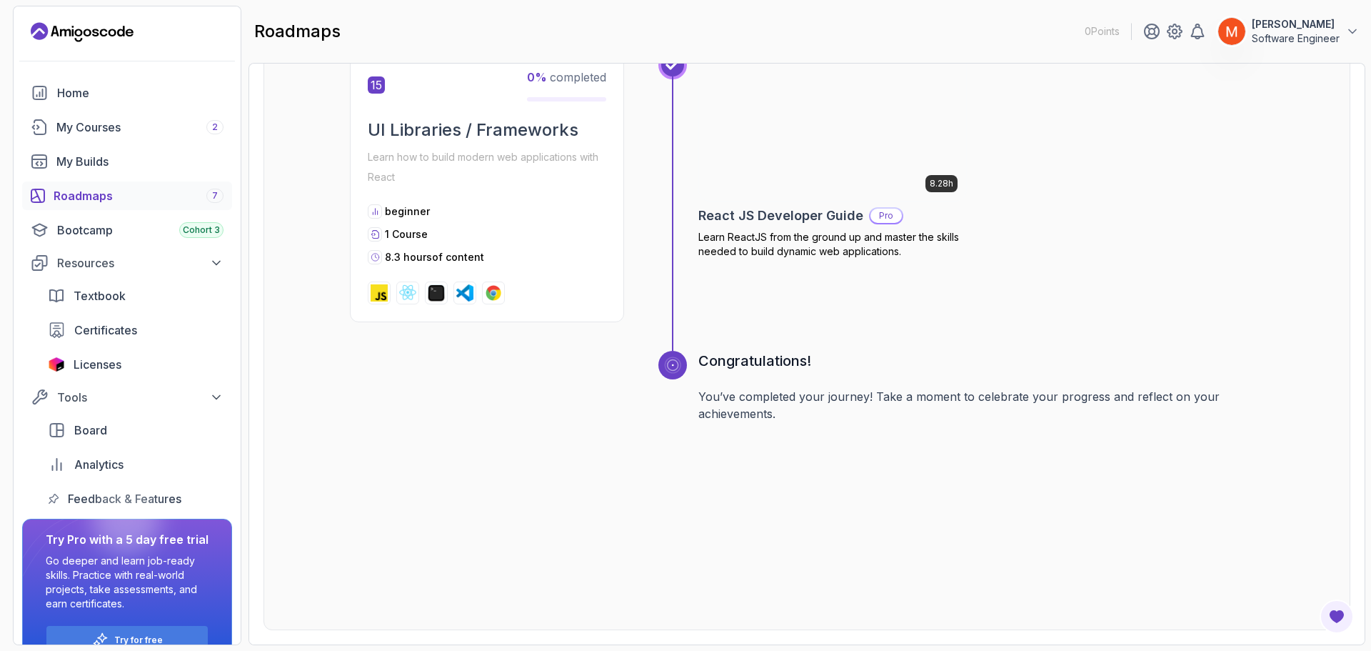
drag, startPoint x: 321, startPoint y: 149, endPoint x: 301, endPoint y: 646, distance: 498.3
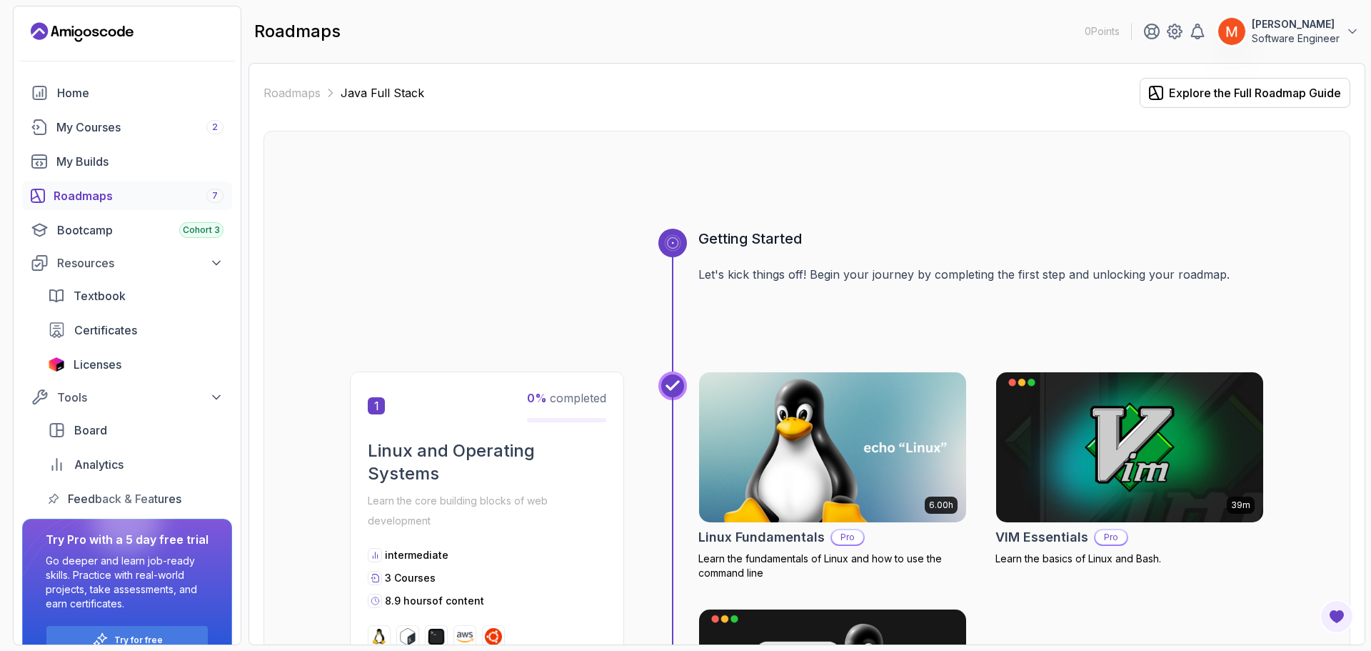
drag, startPoint x: 309, startPoint y: 519, endPoint x: 385, endPoint y: 159, distance: 368.6
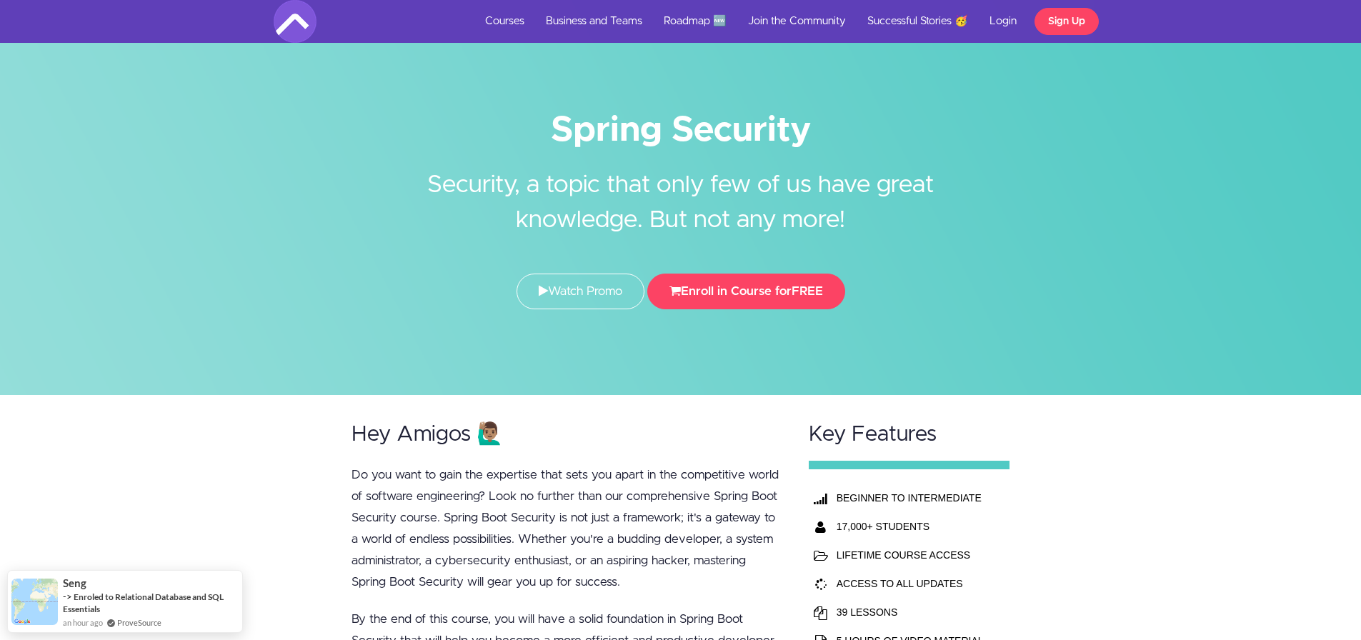
drag, startPoint x: 393, startPoint y: 162, endPoint x: 206, endPoint y: 124, distance: 190.9
drag, startPoint x: 110, startPoint y: 1, endPoint x: 266, endPoint y: 341, distance: 373.9
click at [266, 341] on div at bounding box center [680, 197] width 1361 height 395
click at [1262, 60] on div at bounding box center [680, 197] width 1361 height 395
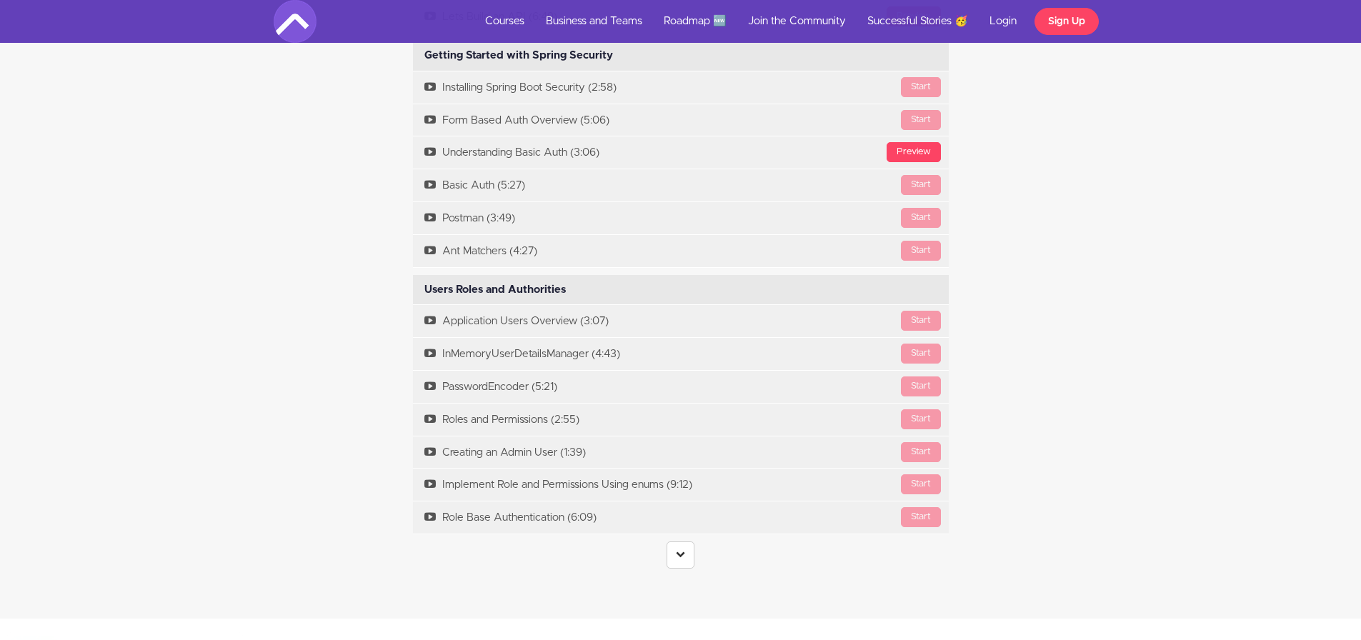
scroll to position [2463, 0]
